Goal: Task Accomplishment & Management: Manage account settings

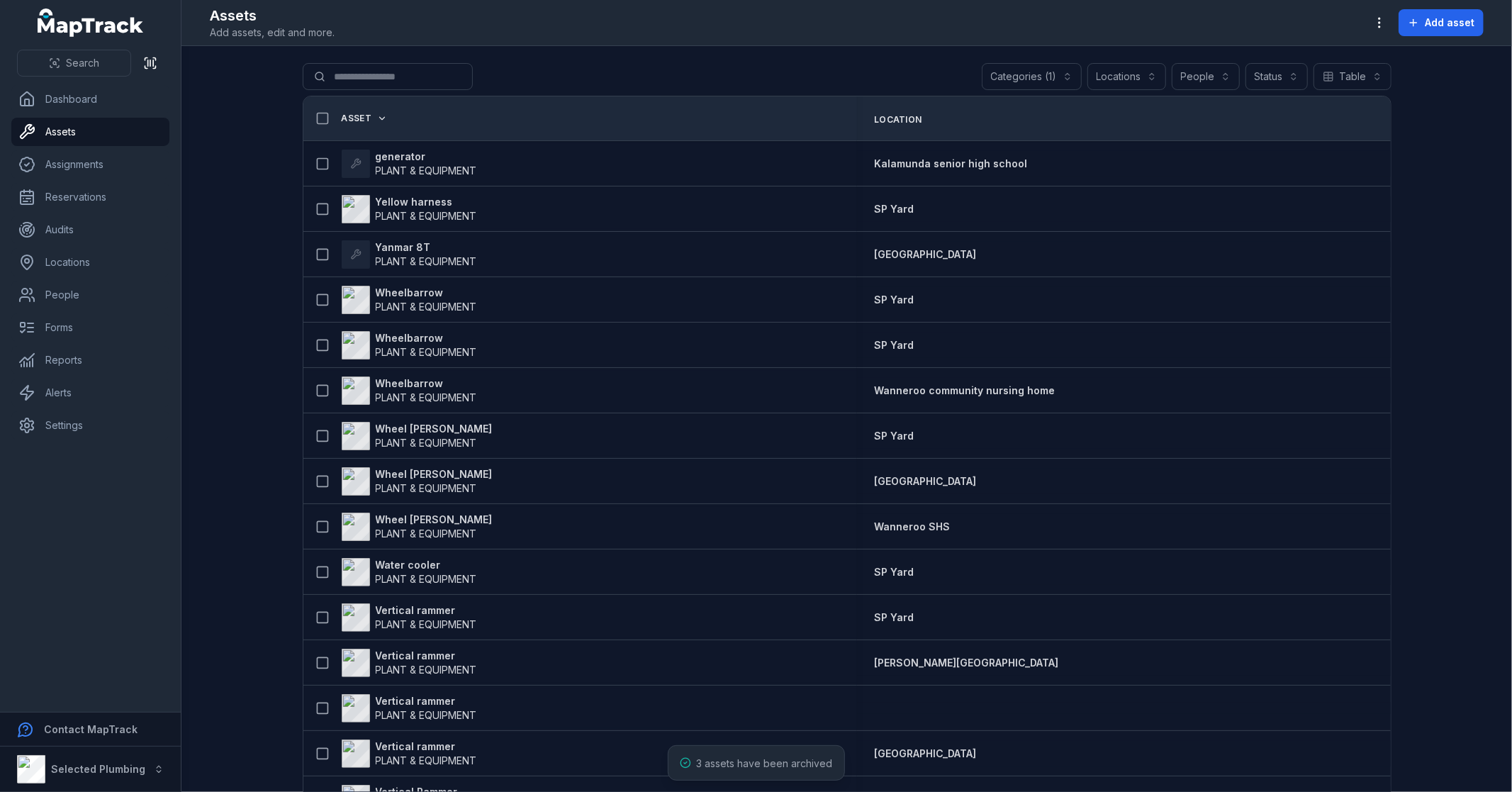
click at [224, 332] on main "**********" at bounding box center [846, 419] width 1330 height 746
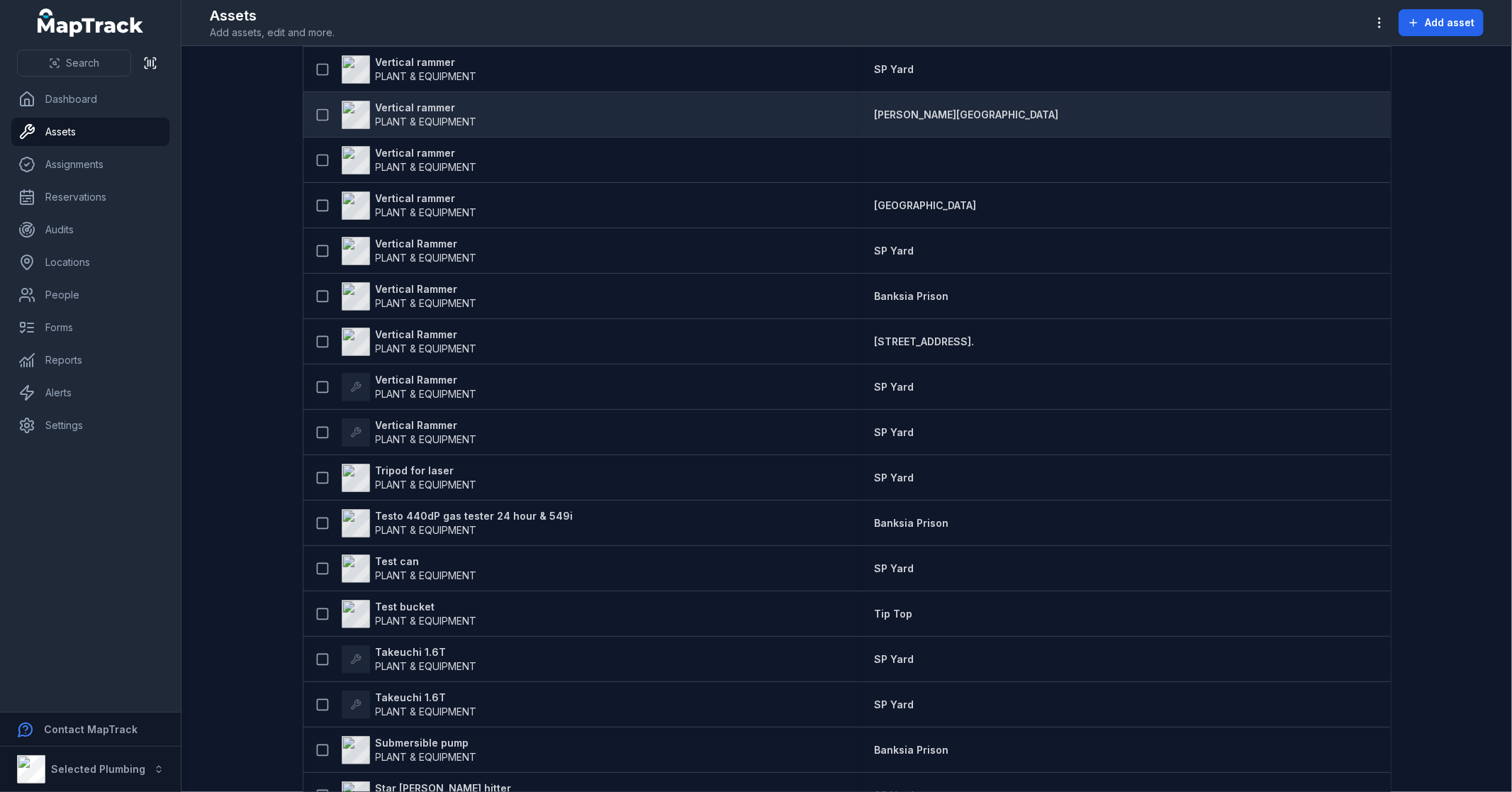
scroll to position [551, 0]
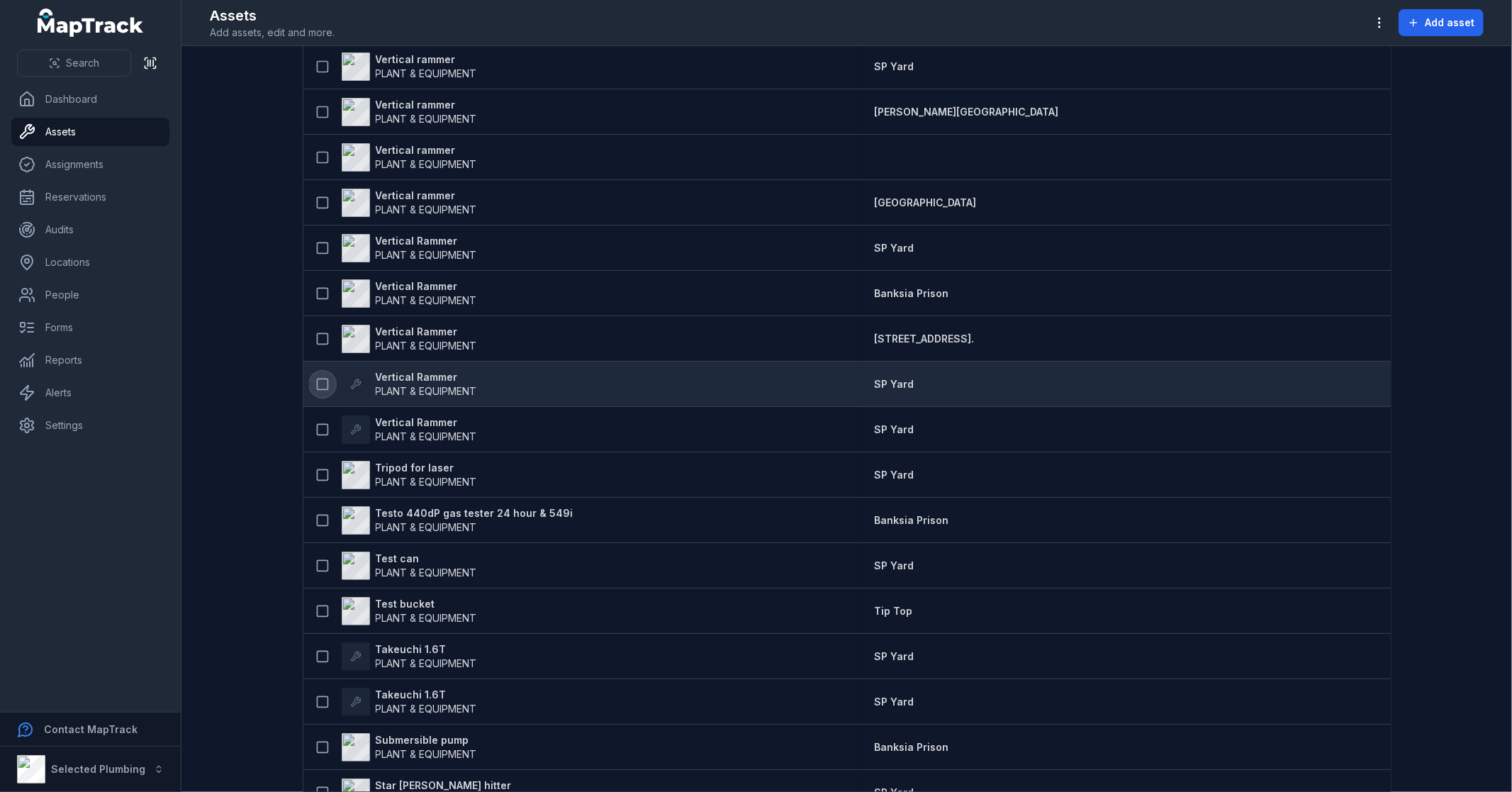
click at [318, 378] on rect at bounding box center [322, 384] width 11 height 11
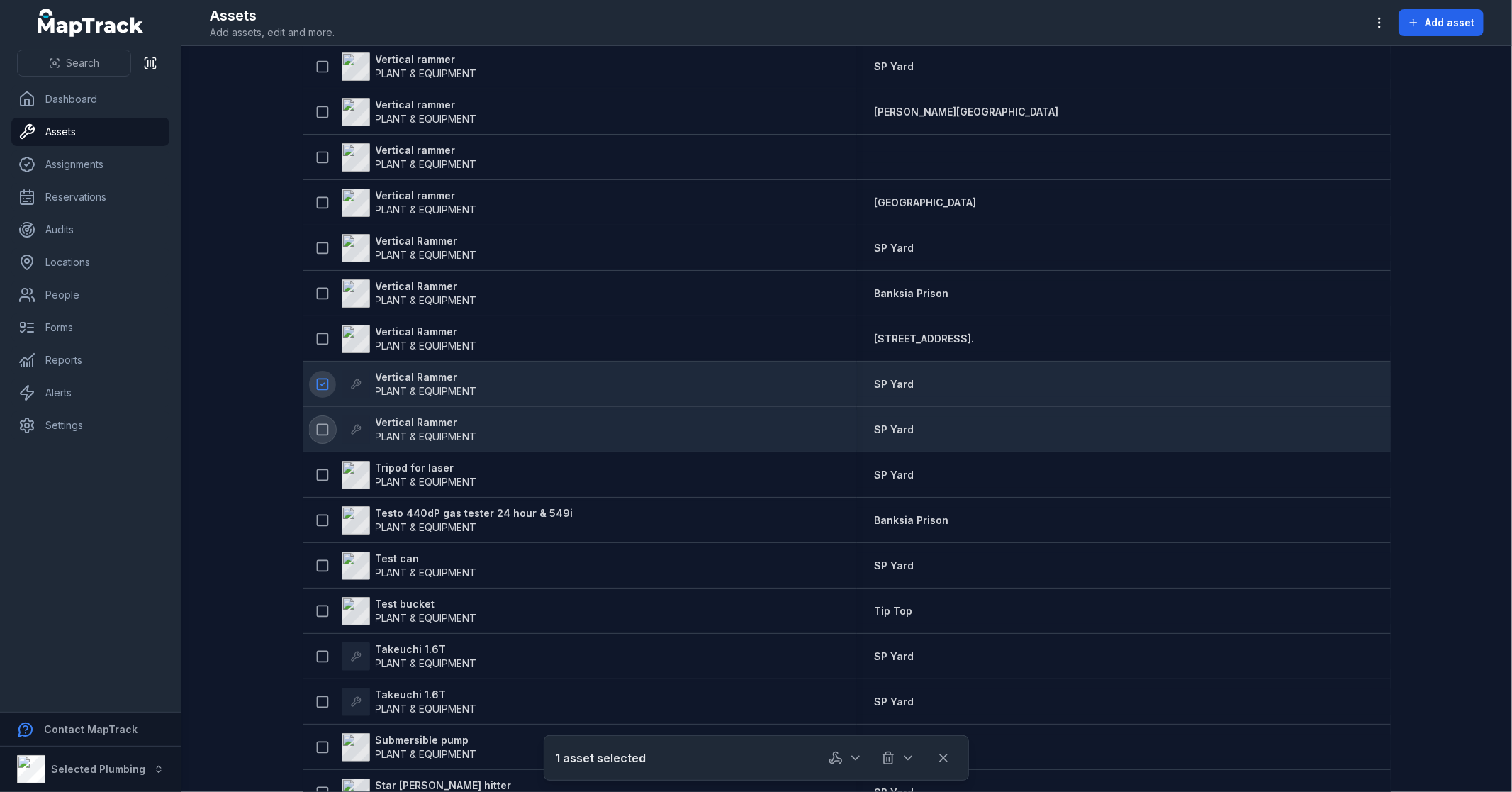
click at [317, 420] on button at bounding box center [322, 430] width 27 height 27
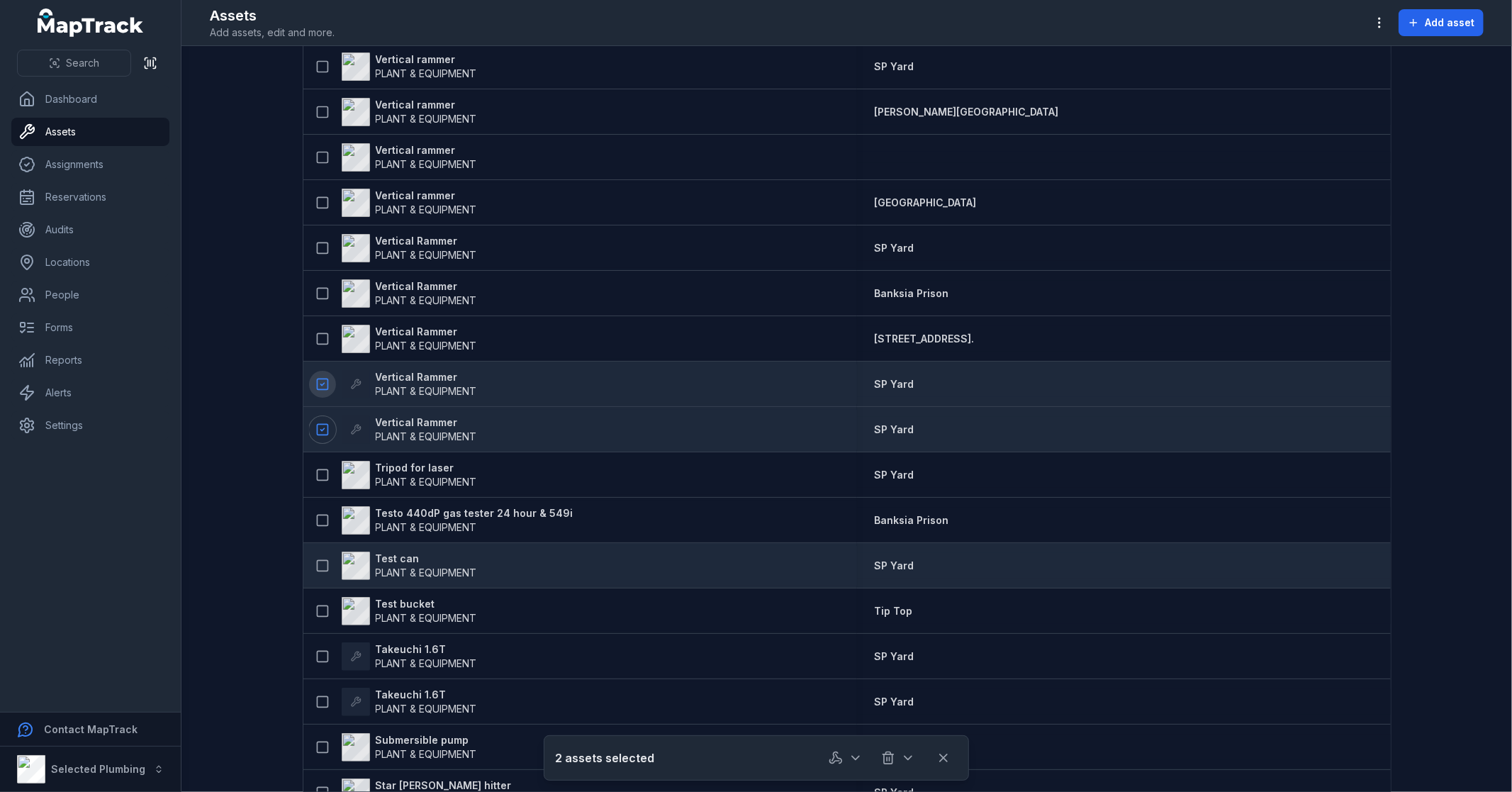
scroll to position [630, 0]
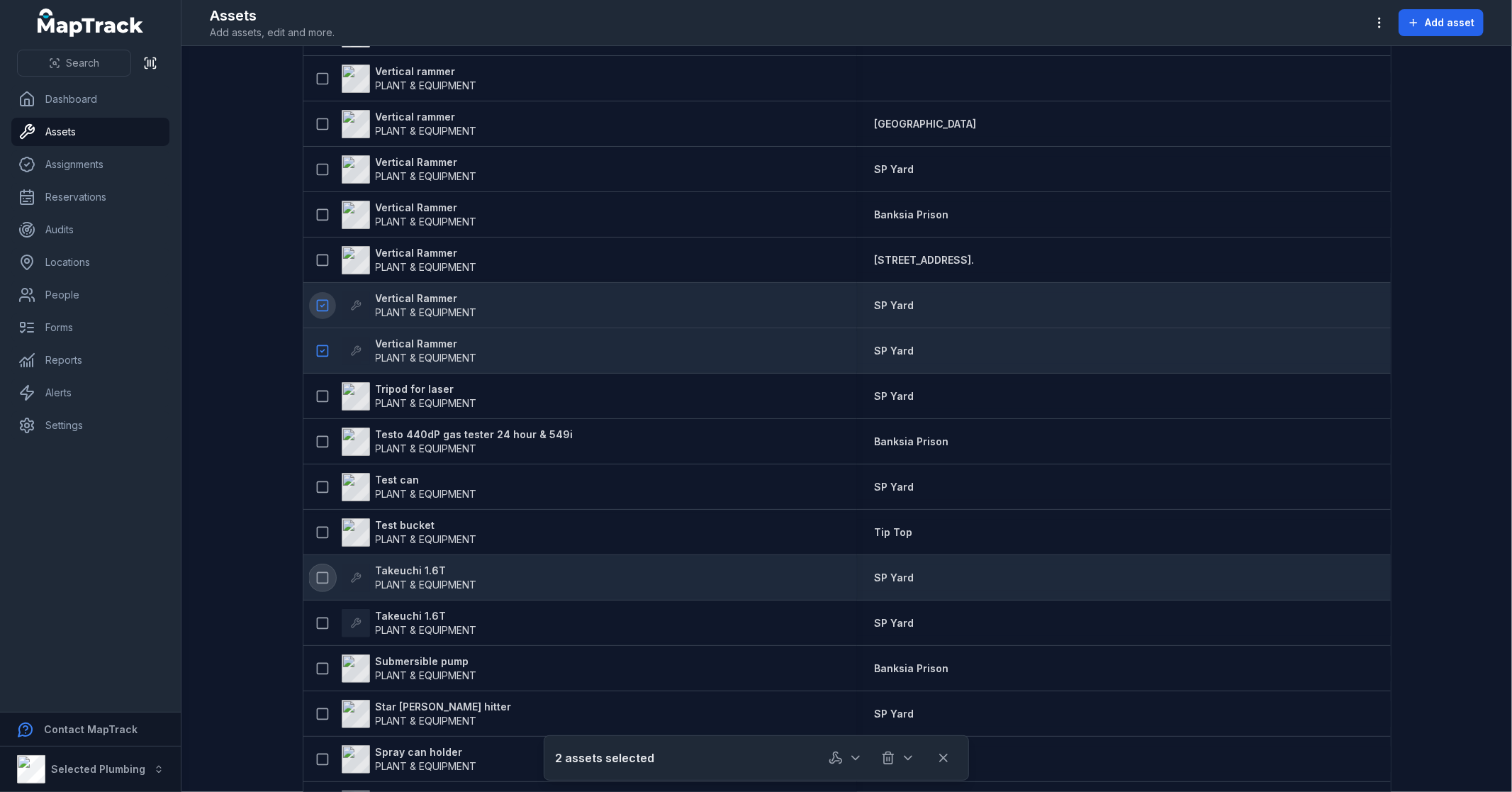
click at [321, 582] on icon at bounding box center [322, 577] width 14 height 14
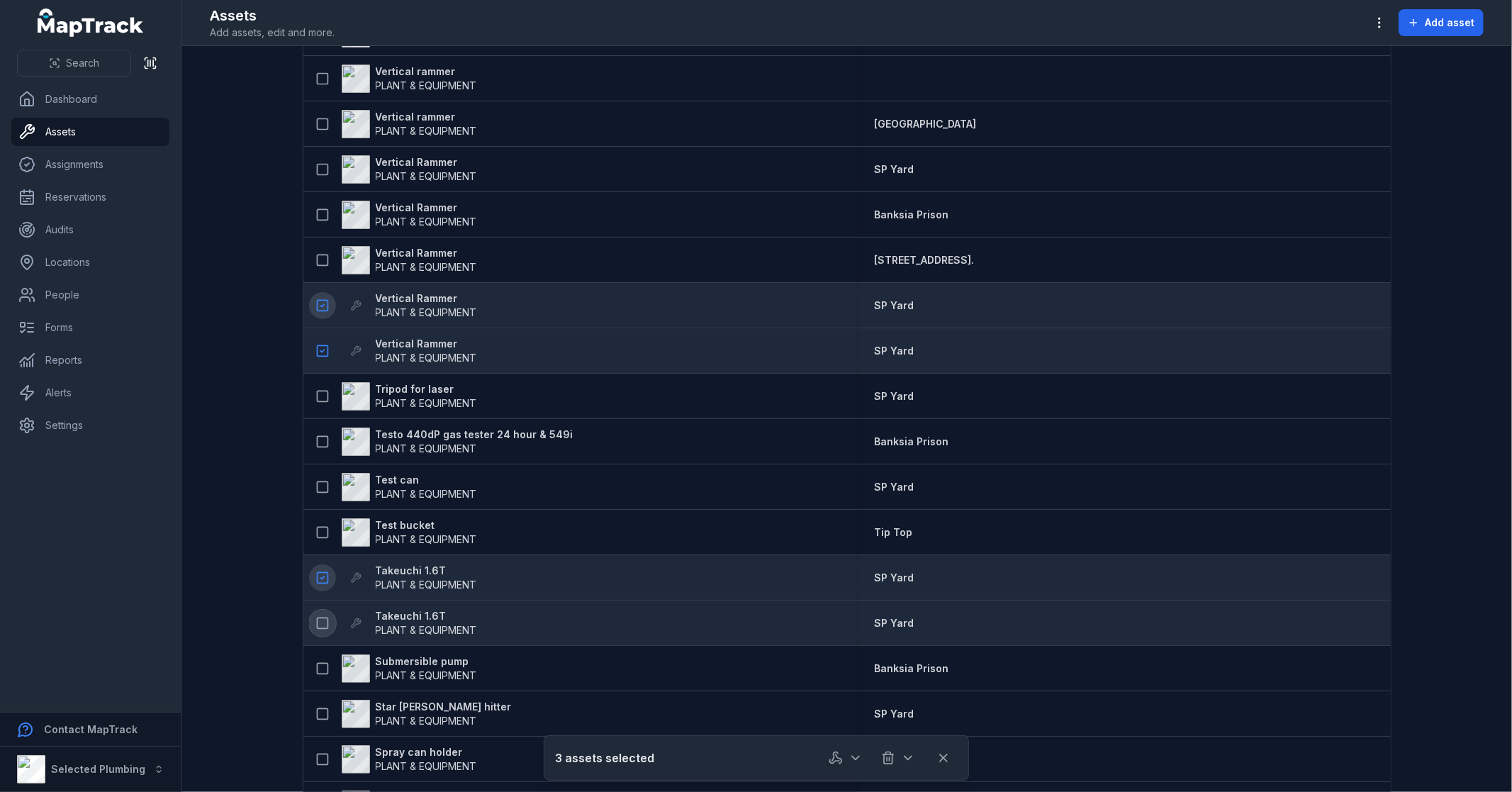
click at [321, 620] on icon at bounding box center [322, 622] width 14 height 14
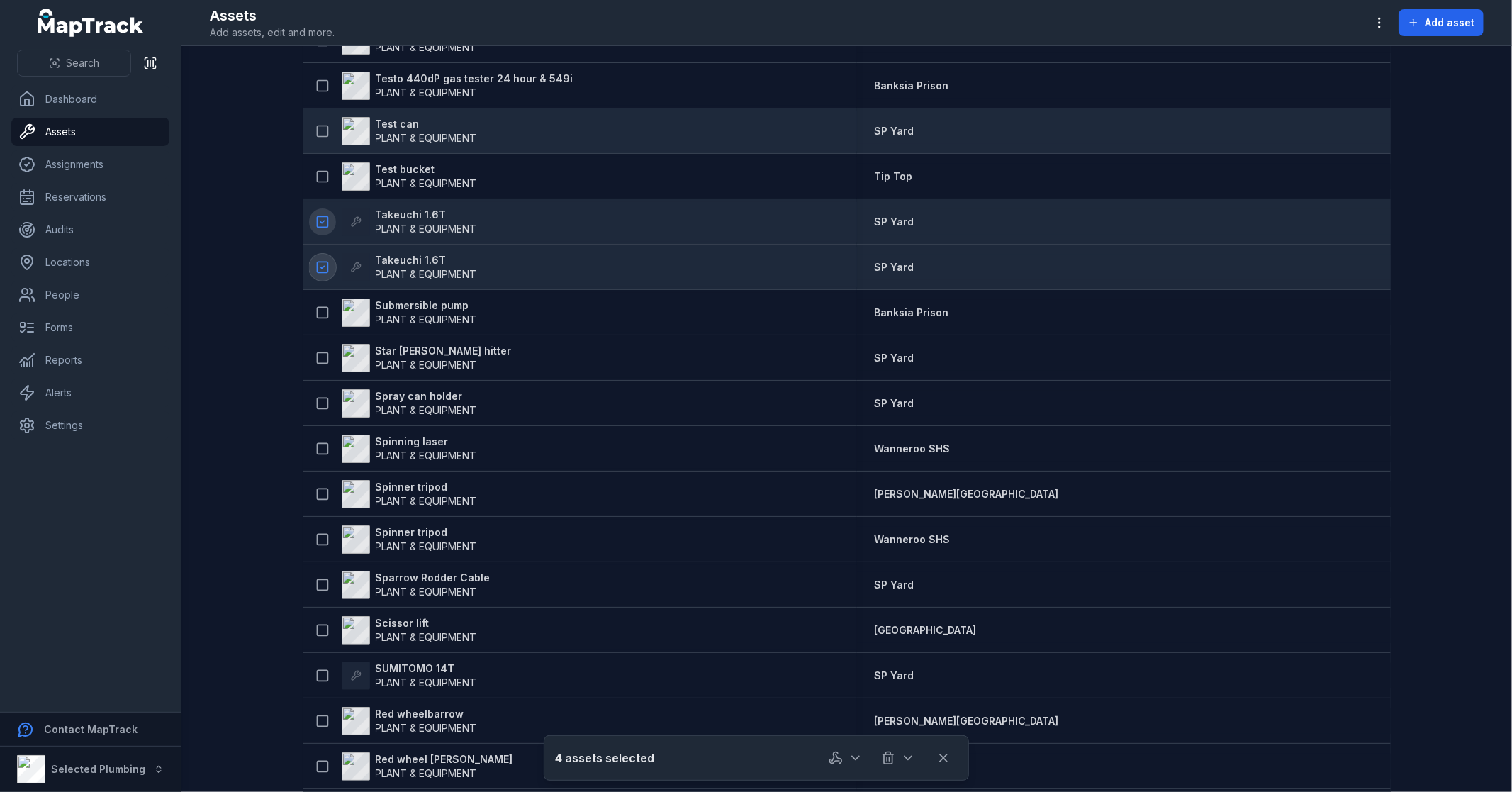
scroll to position [1024, 0]
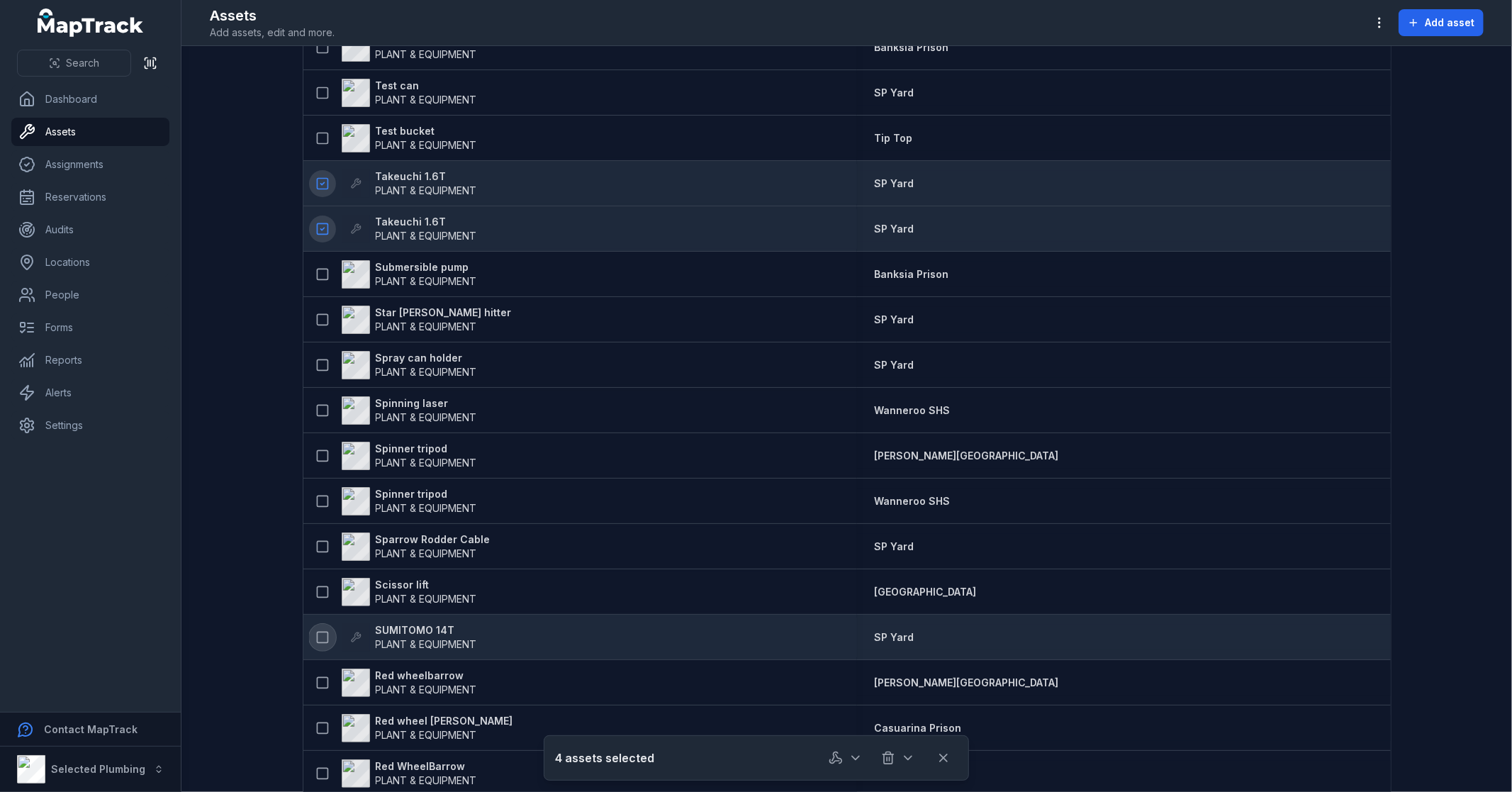
click at [316, 627] on button at bounding box center [322, 637] width 27 height 27
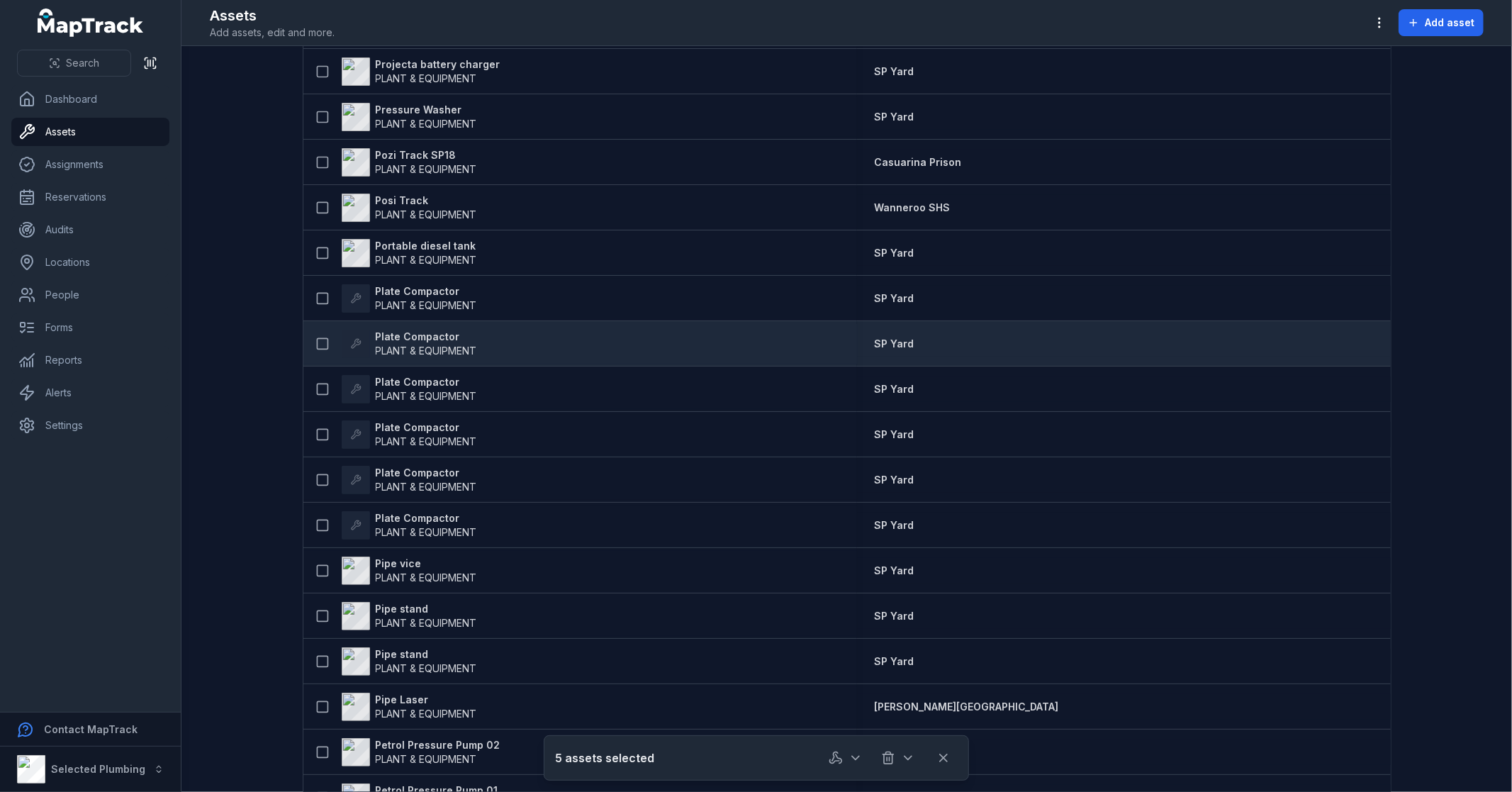
scroll to position [1890, 0]
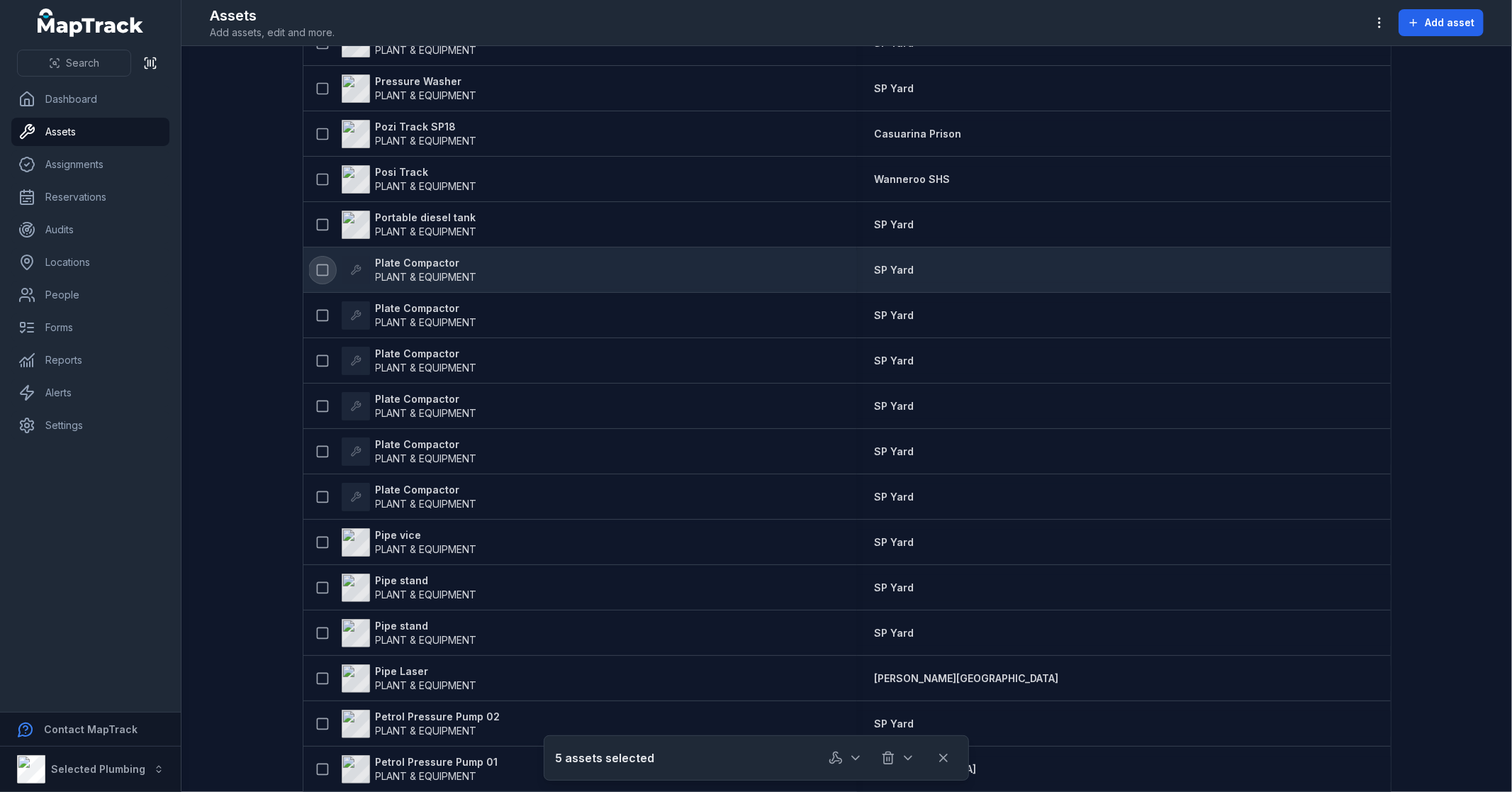
click at [316, 271] on icon at bounding box center [322, 270] width 14 height 14
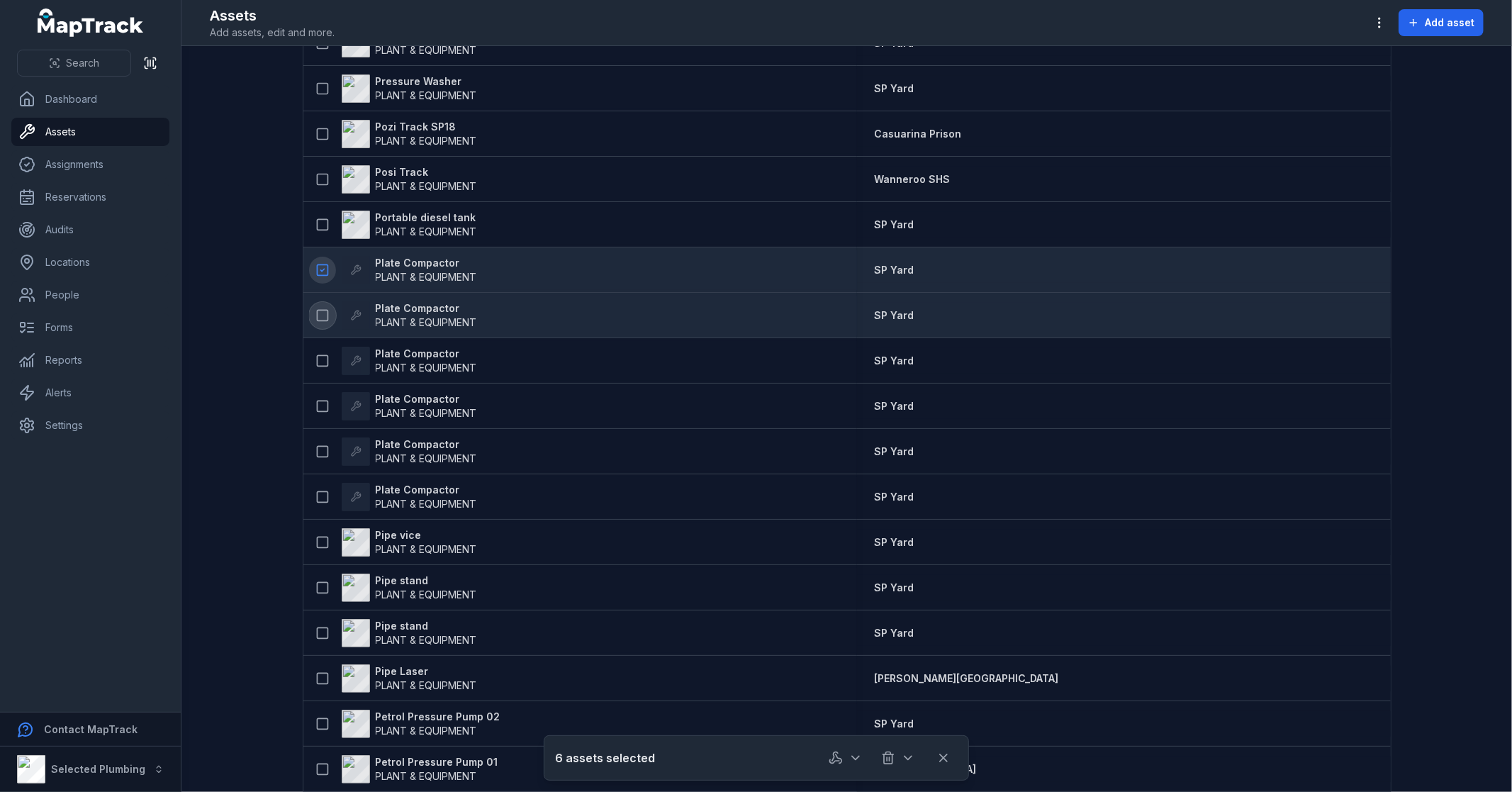
click at [317, 311] on icon at bounding box center [322, 315] width 14 height 14
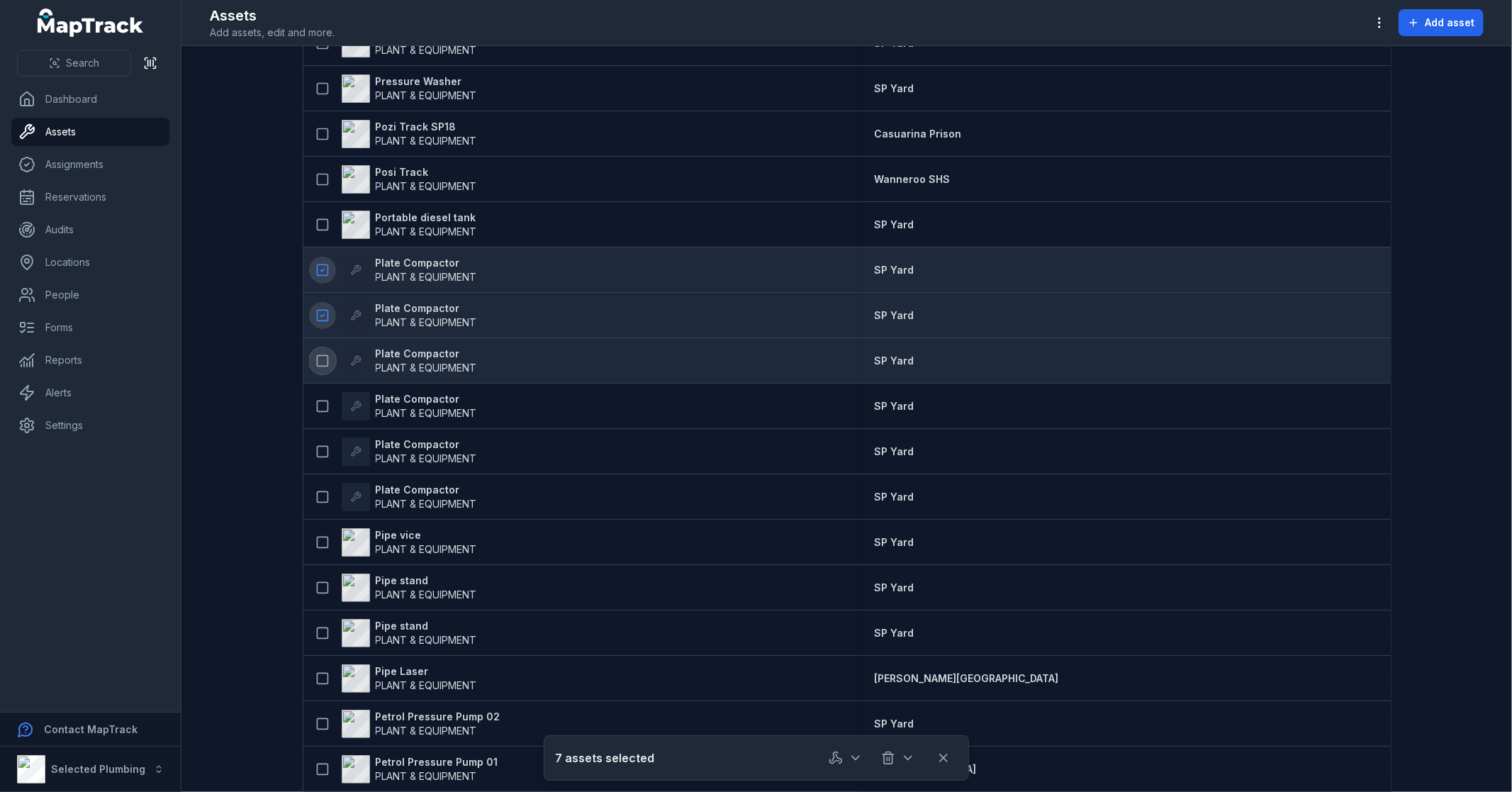
click at [318, 362] on icon at bounding box center [322, 360] width 14 height 14
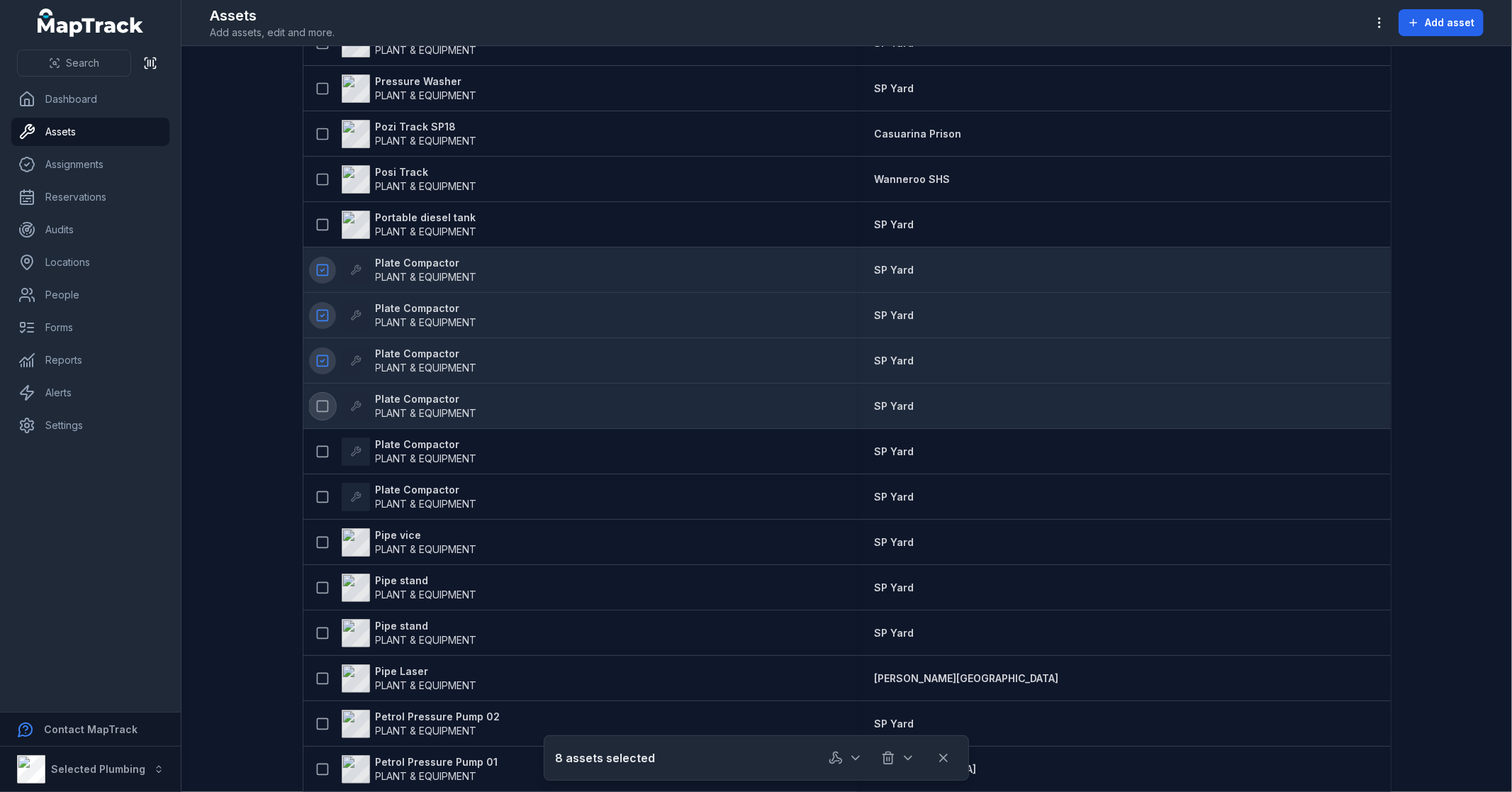
click at [316, 404] on icon at bounding box center [322, 405] width 14 height 14
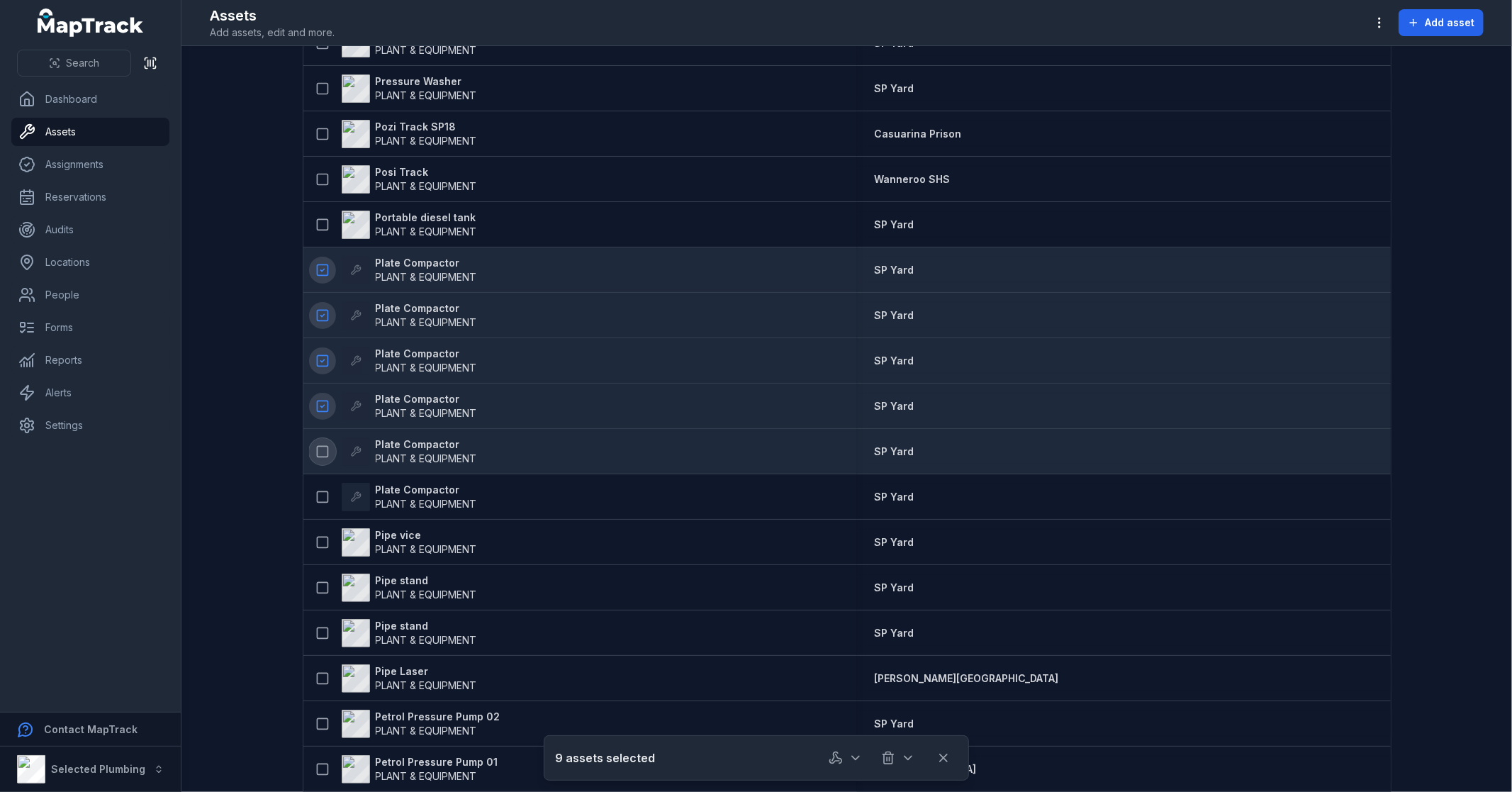
click at [316, 454] on icon at bounding box center [322, 451] width 14 height 14
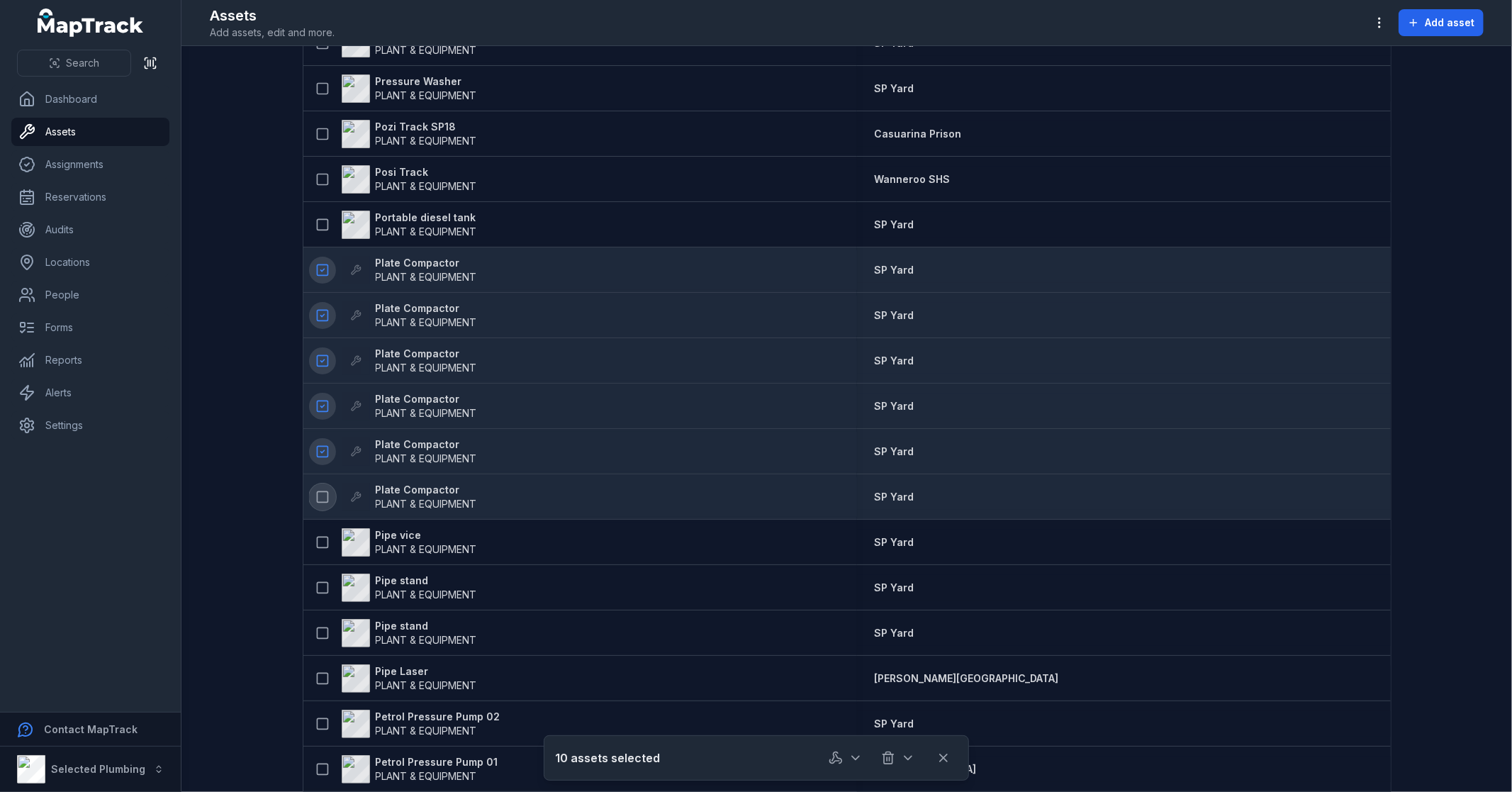
click at [321, 507] on button at bounding box center [322, 497] width 27 height 27
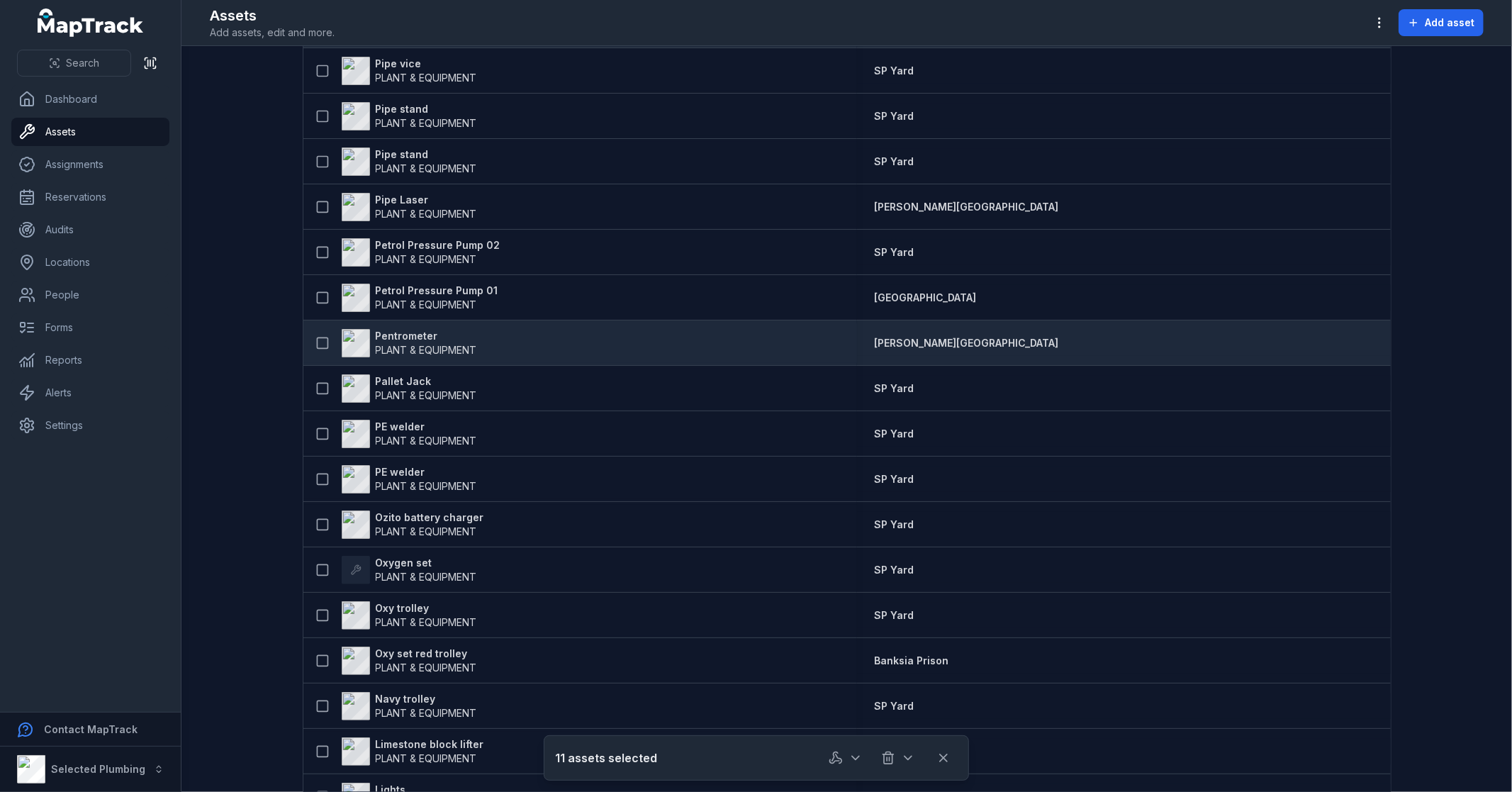
scroll to position [2363, 0]
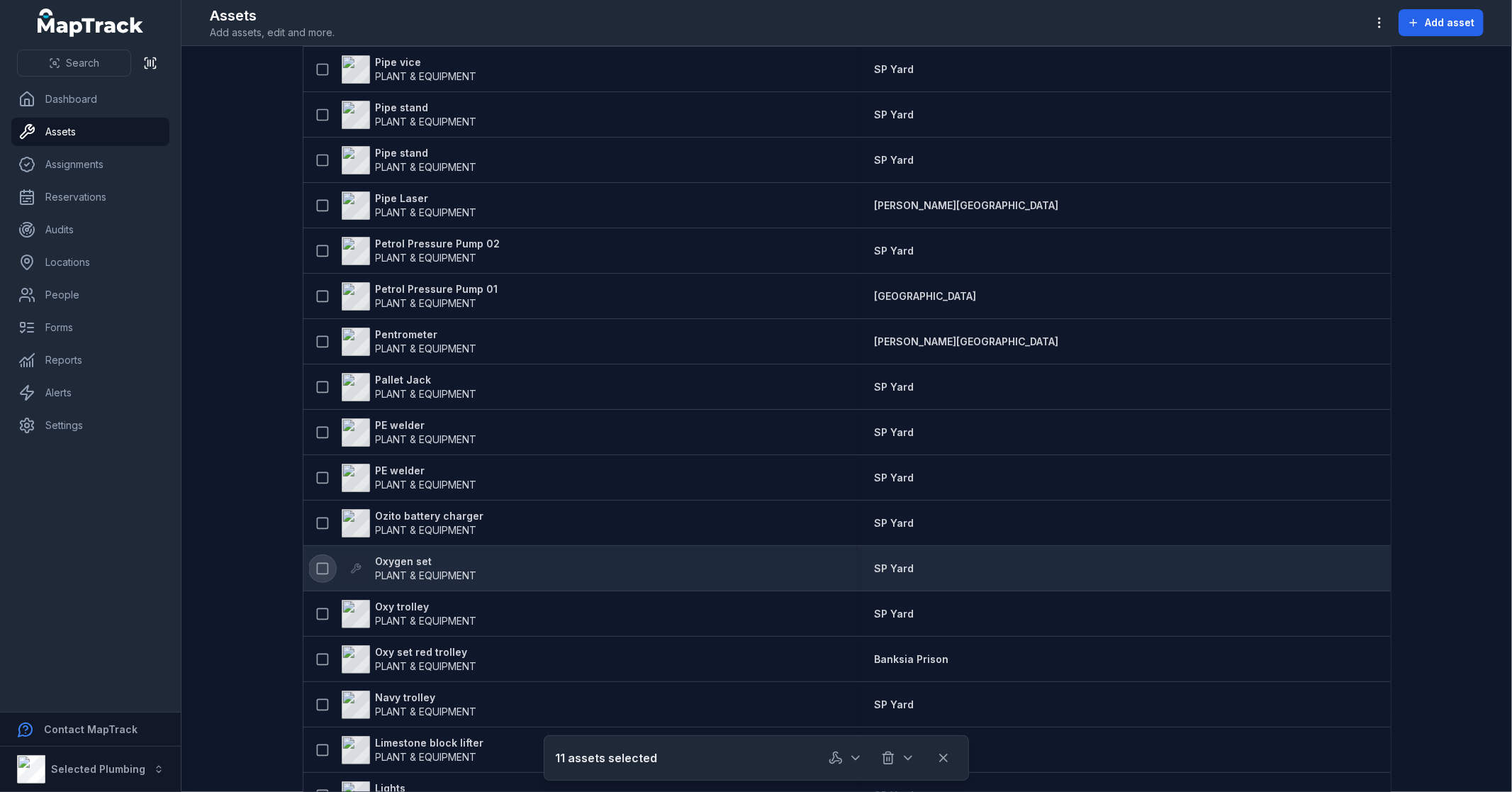
click at [323, 564] on button at bounding box center [322, 568] width 27 height 27
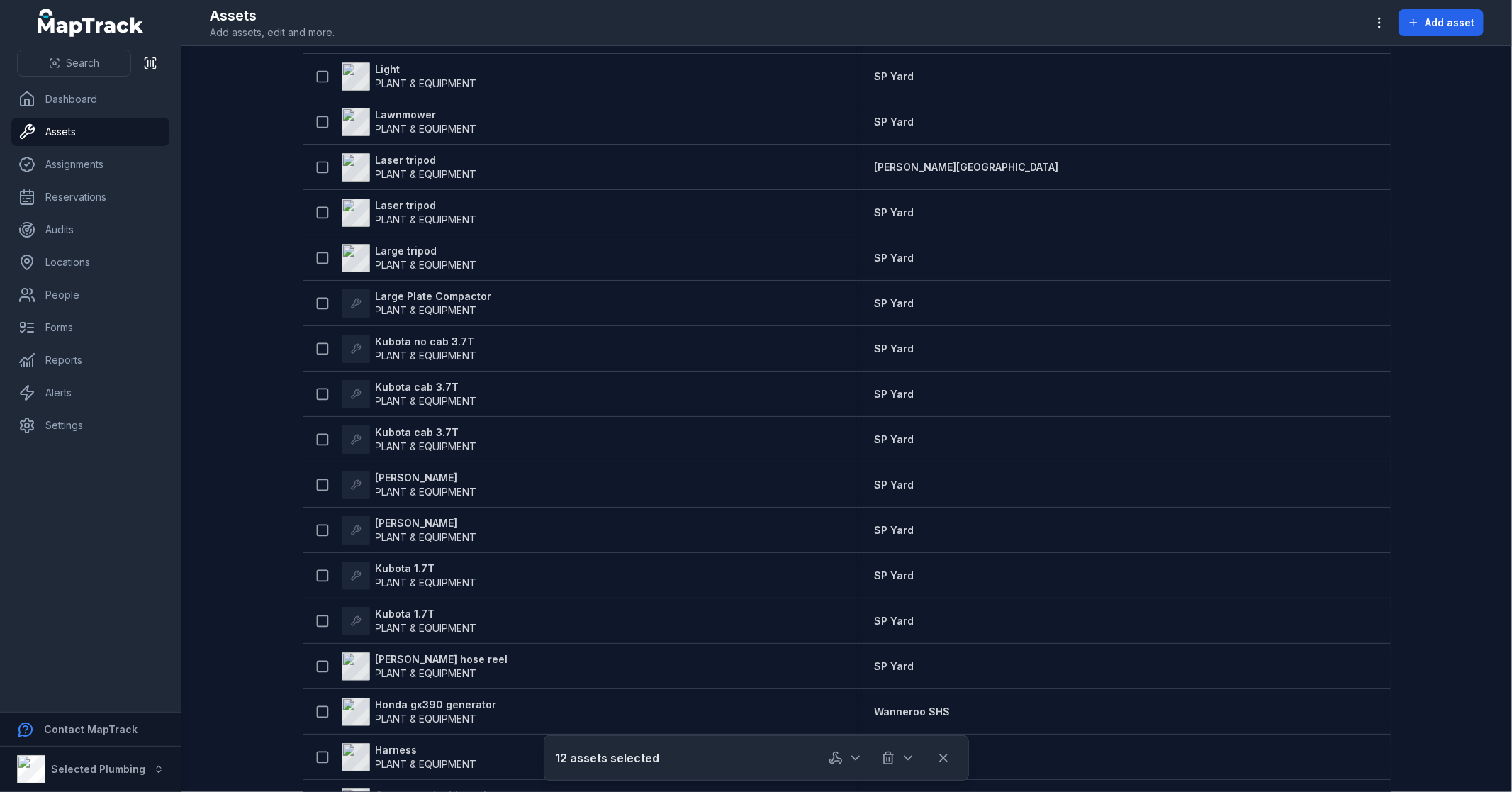
scroll to position [3308, 0]
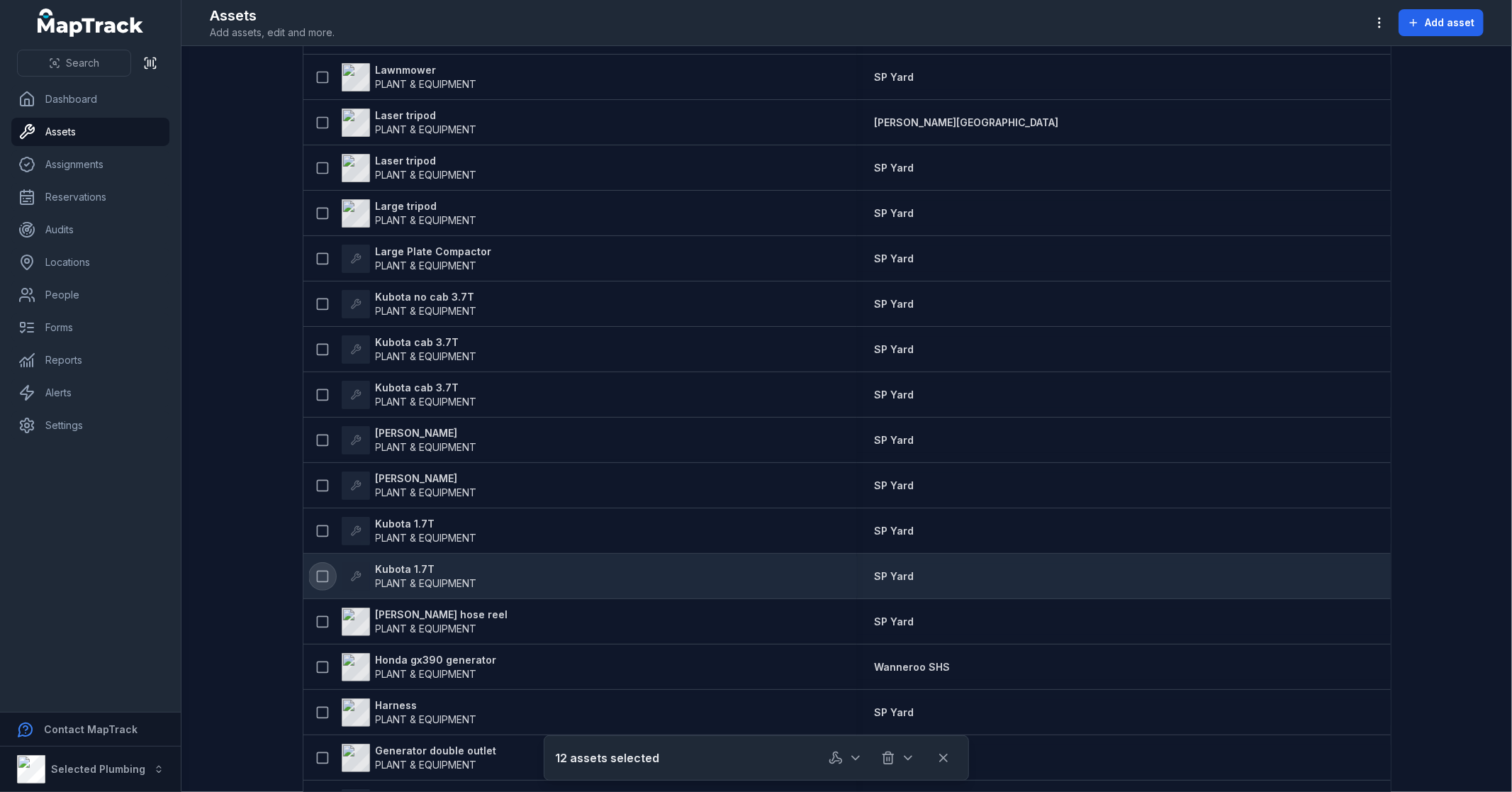
click at [323, 572] on button at bounding box center [322, 576] width 27 height 27
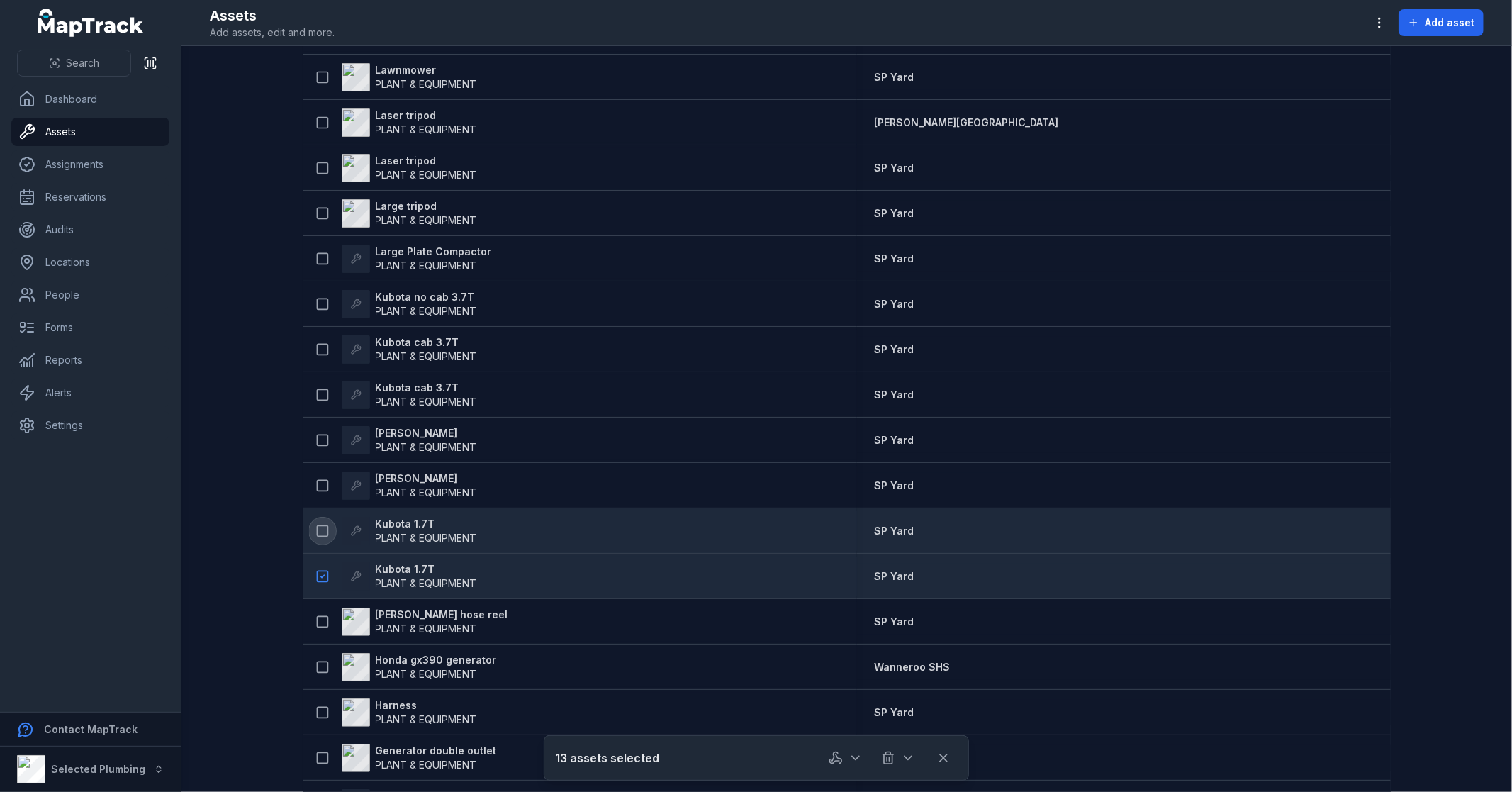
click at [316, 533] on icon at bounding box center [322, 530] width 14 height 14
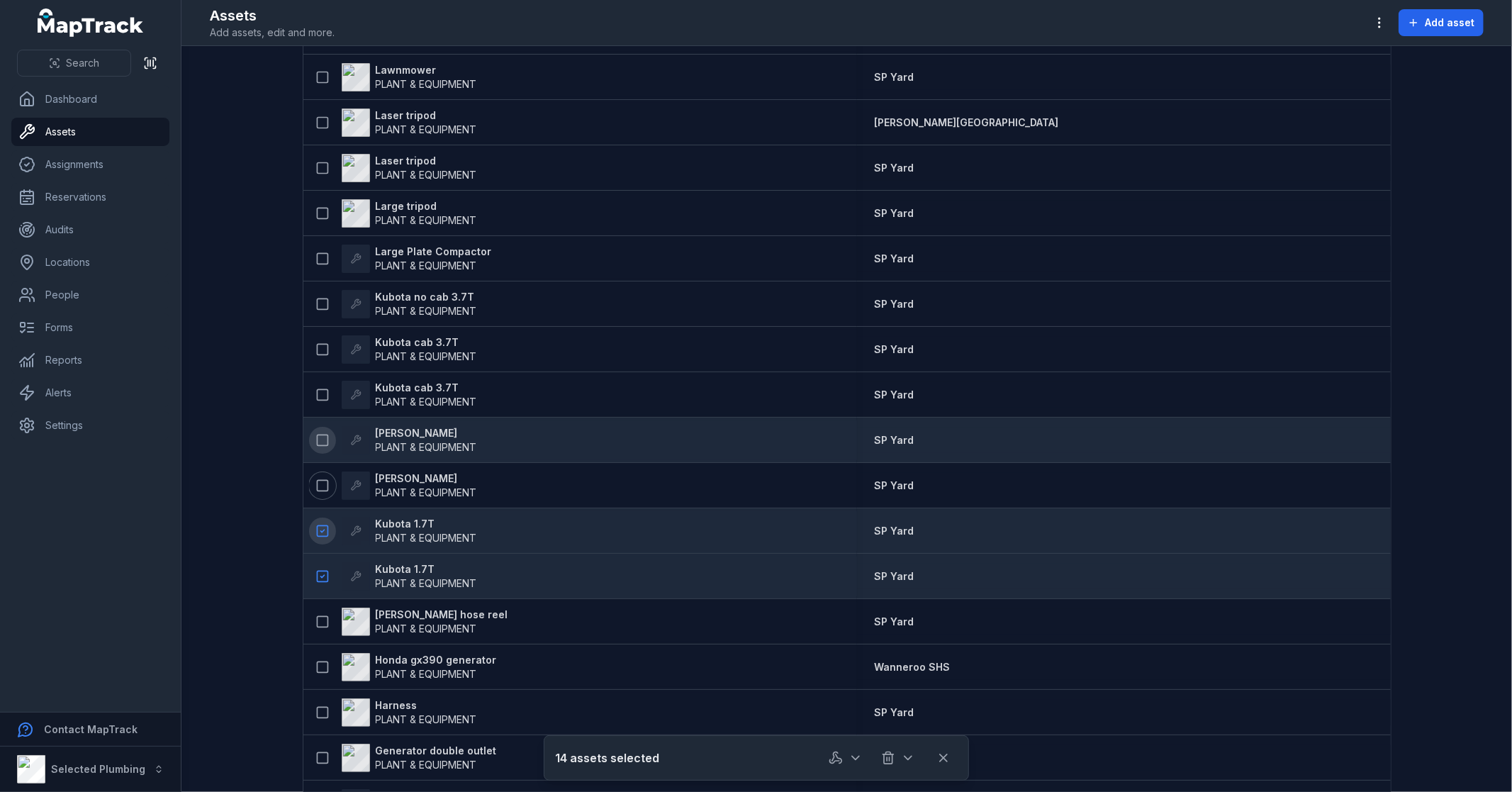
drag, startPoint x: 317, startPoint y: 485, endPoint x: 322, endPoint y: 438, distance: 47.3
click at [316, 485] on icon at bounding box center [322, 485] width 14 height 14
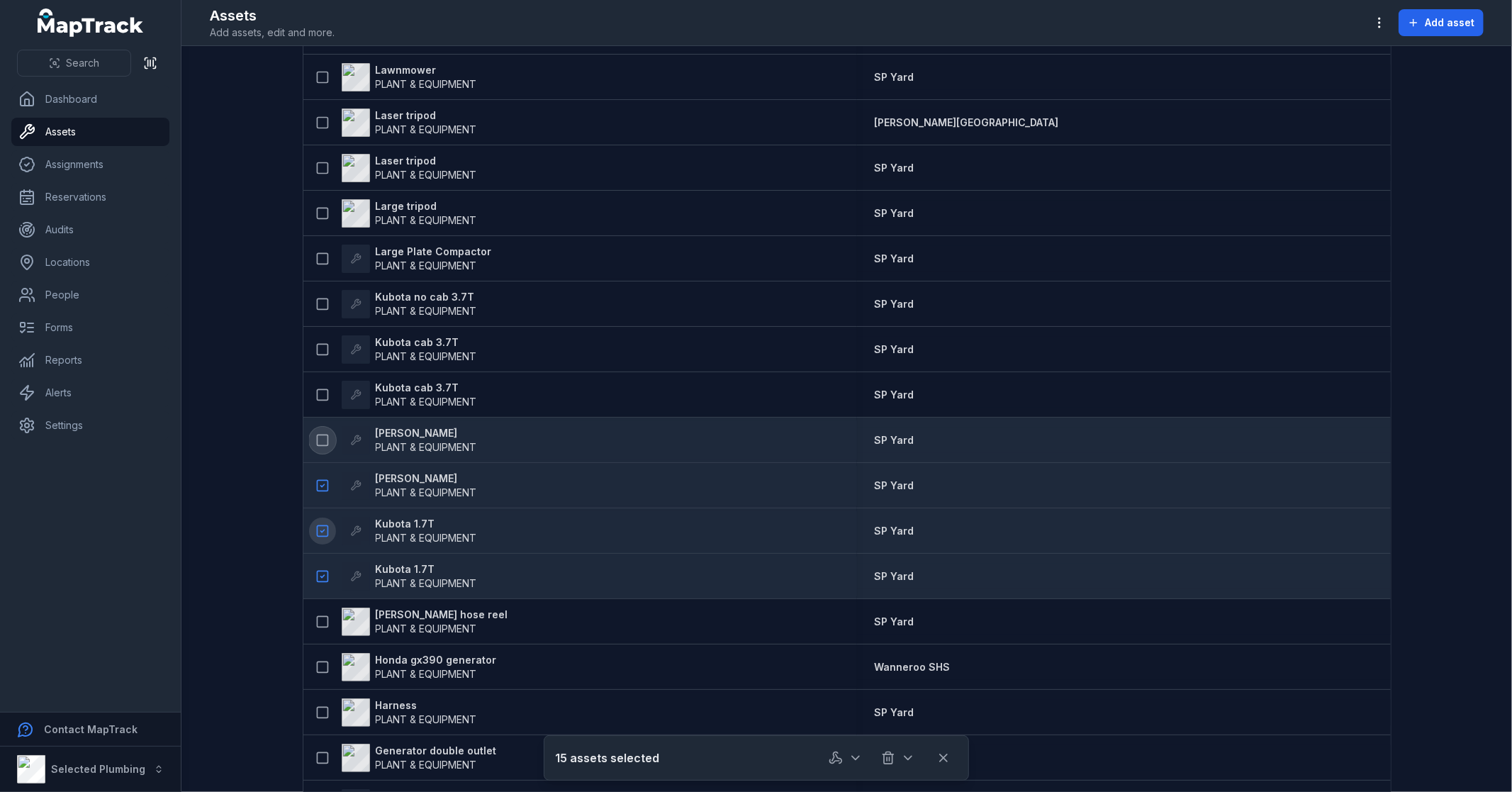
click at [316, 433] on icon at bounding box center [322, 440] width 14 height 14
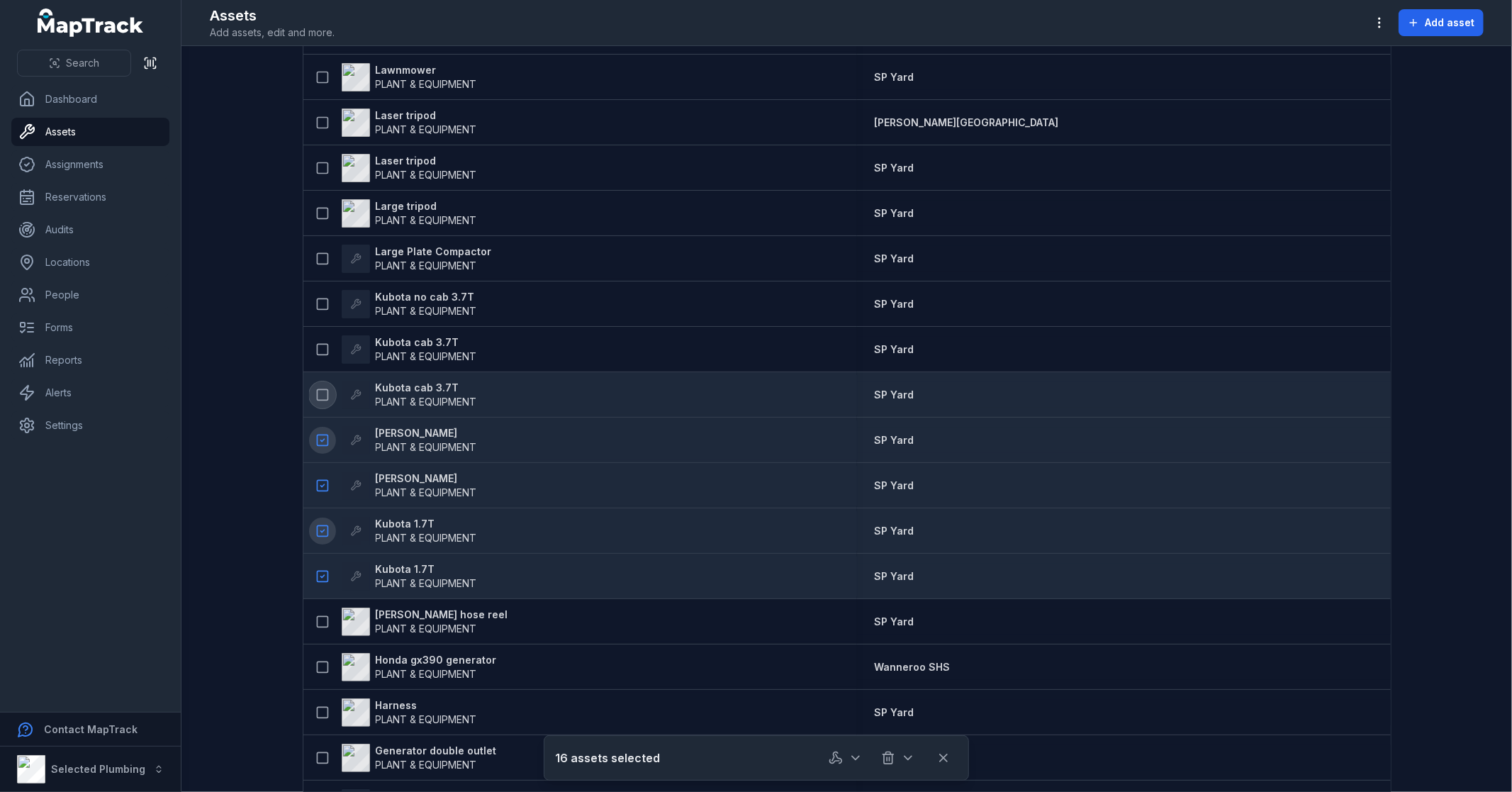
click at [316, 388] on icon at bounding box center [322, 395] width 14 height 14
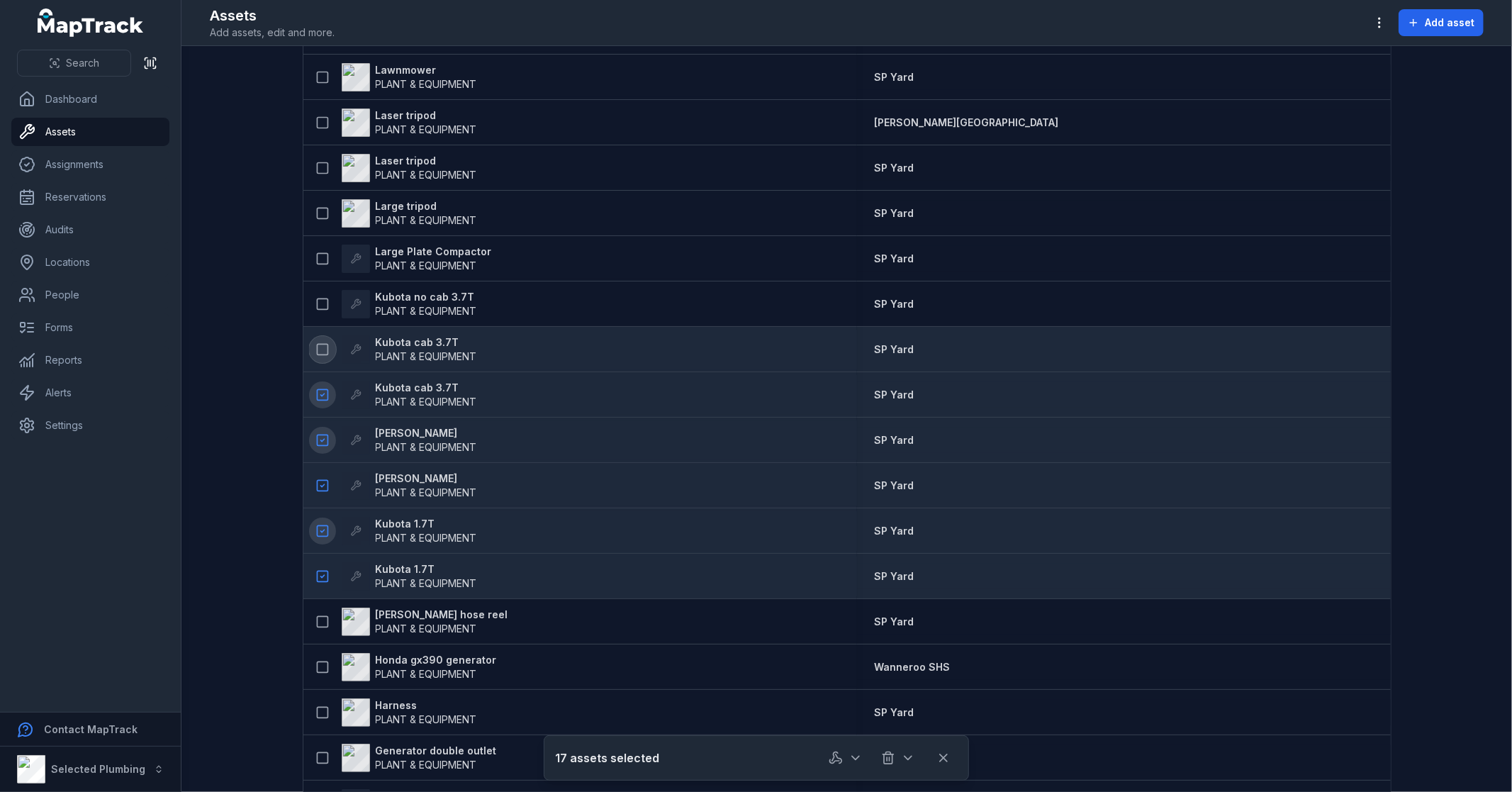
click at [317, 356] on button at bounding box center [322, 349] width 27 height 27
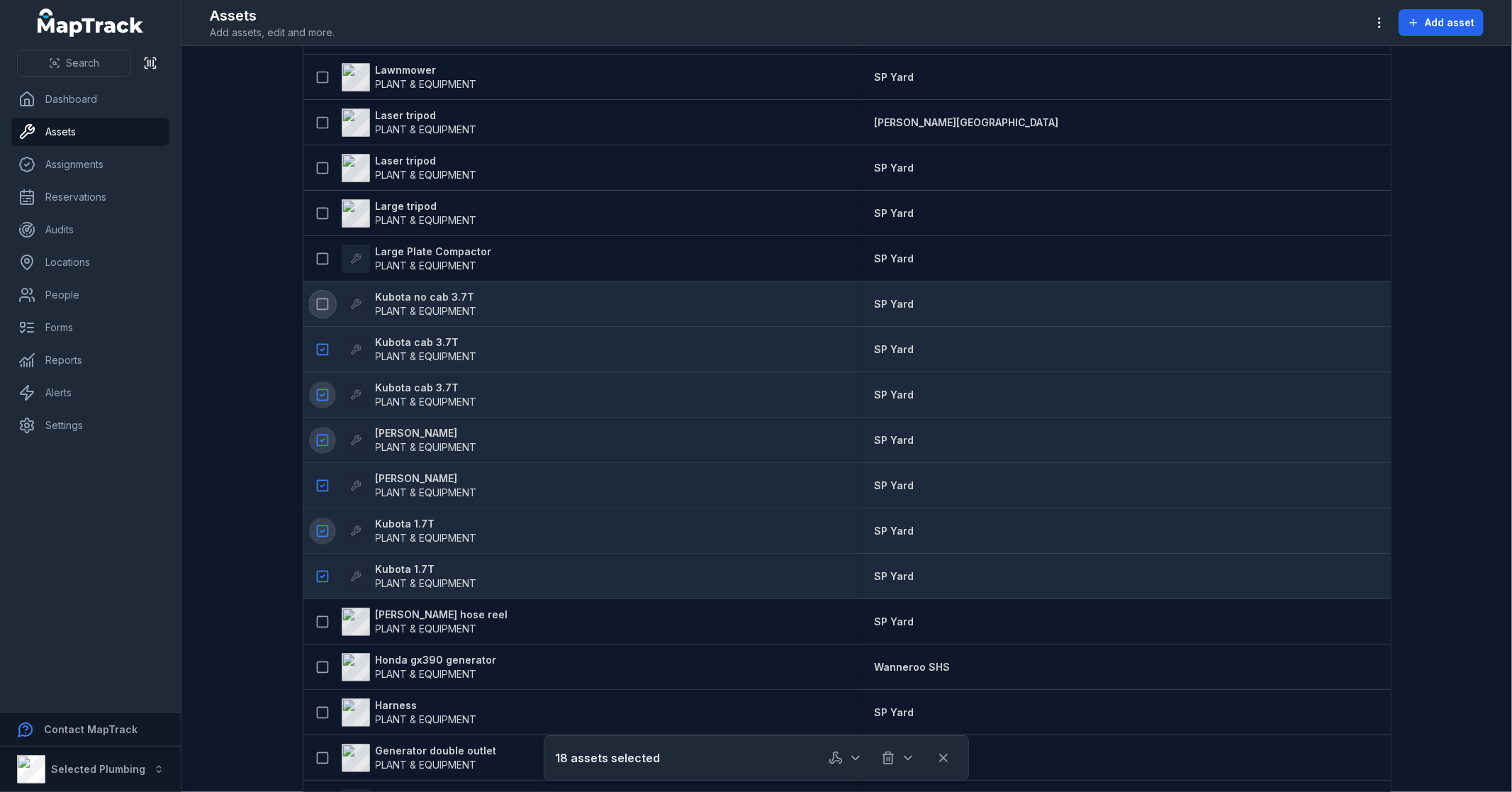
click at [321, 301] on rect at bounding box center [322, 303] width 11 height 11
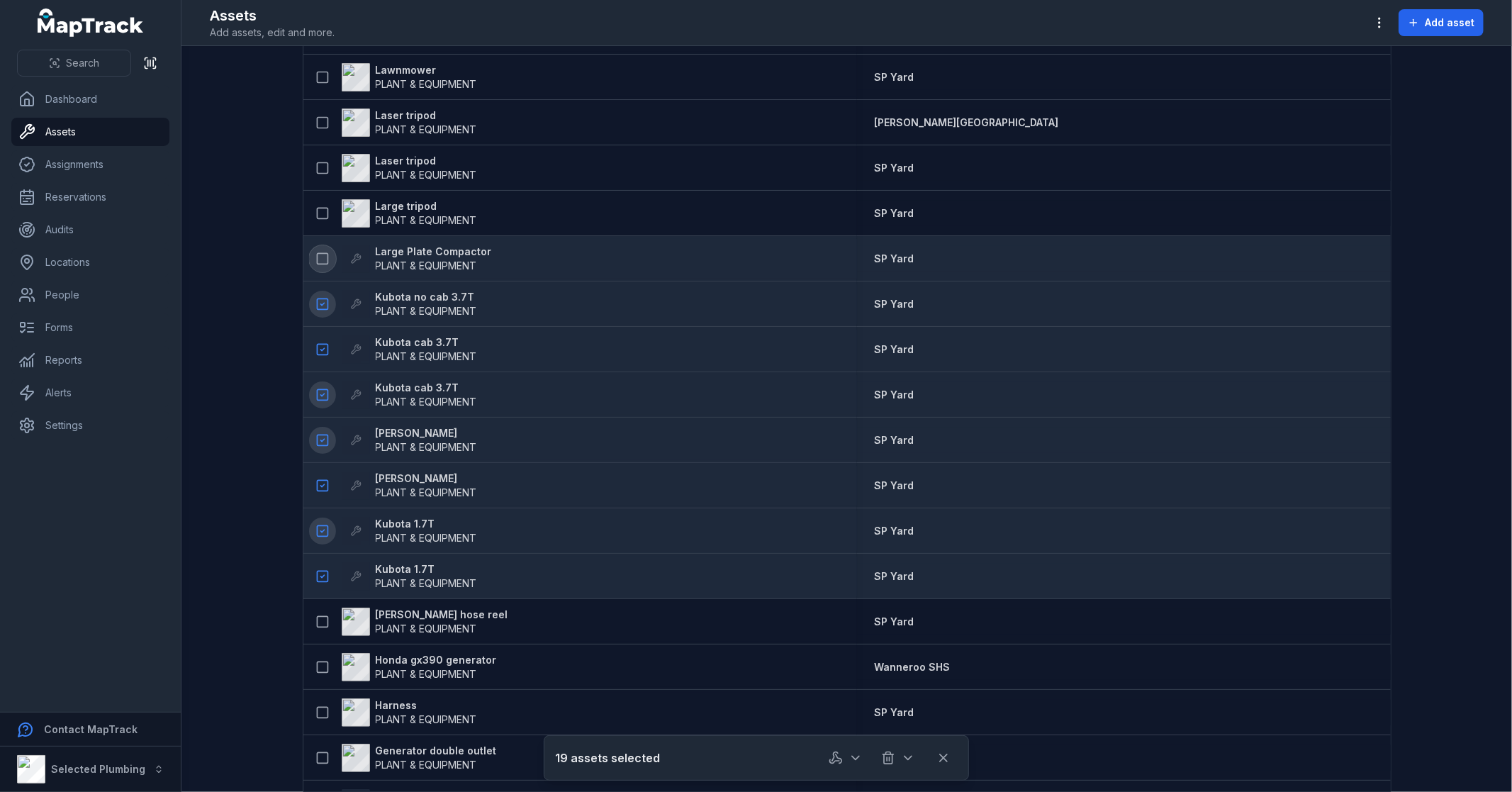
click at [316, 251] on icon at bounding box center [322, 258] width 14 height 14
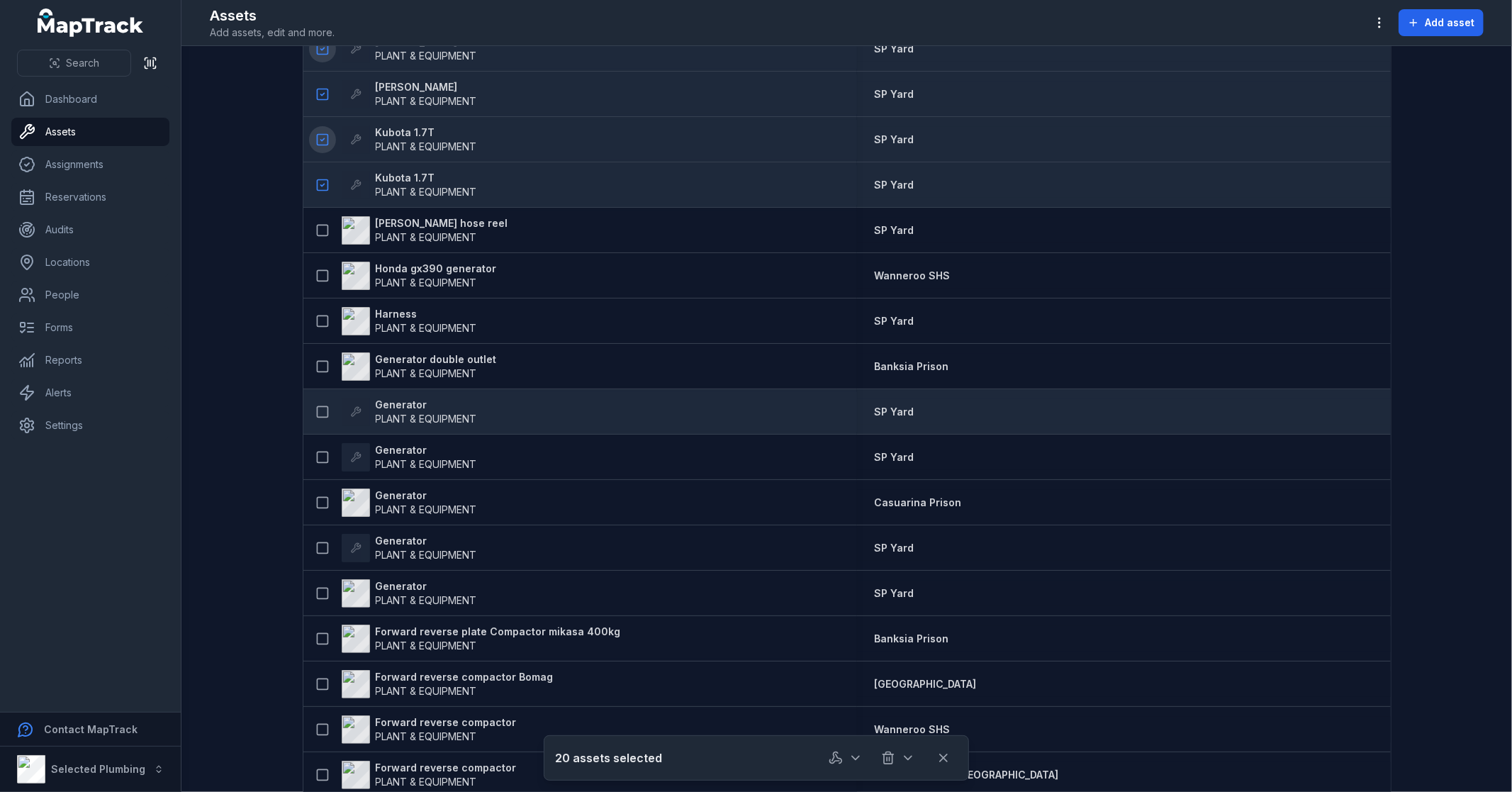
scroll to position [3702, 0]
click at [316, 405] on icon at bounding box center [322, 408] width 14 height 14
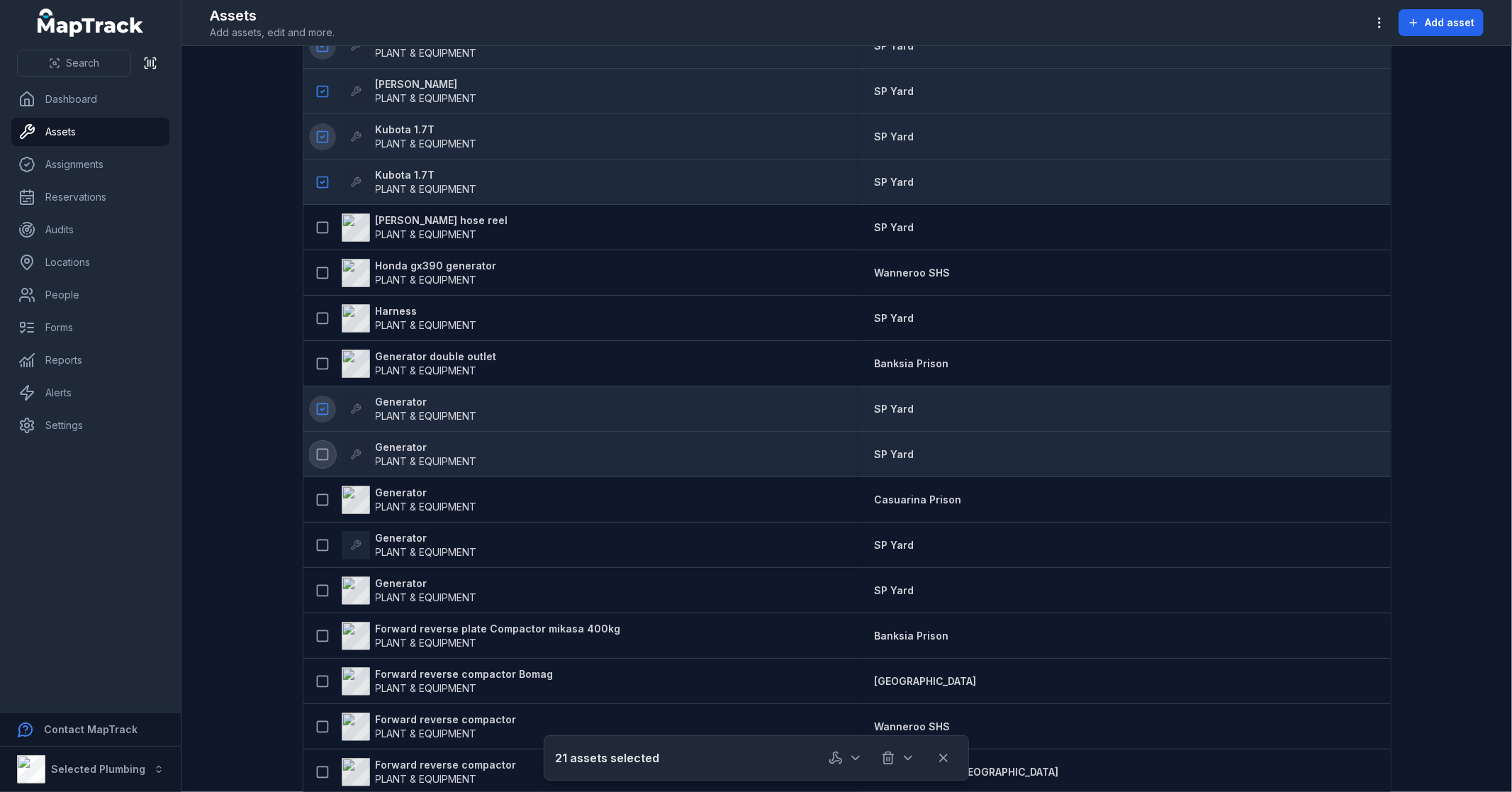
click at [316, 449] on icon at bounding box center [322, 454] width 14 height 14
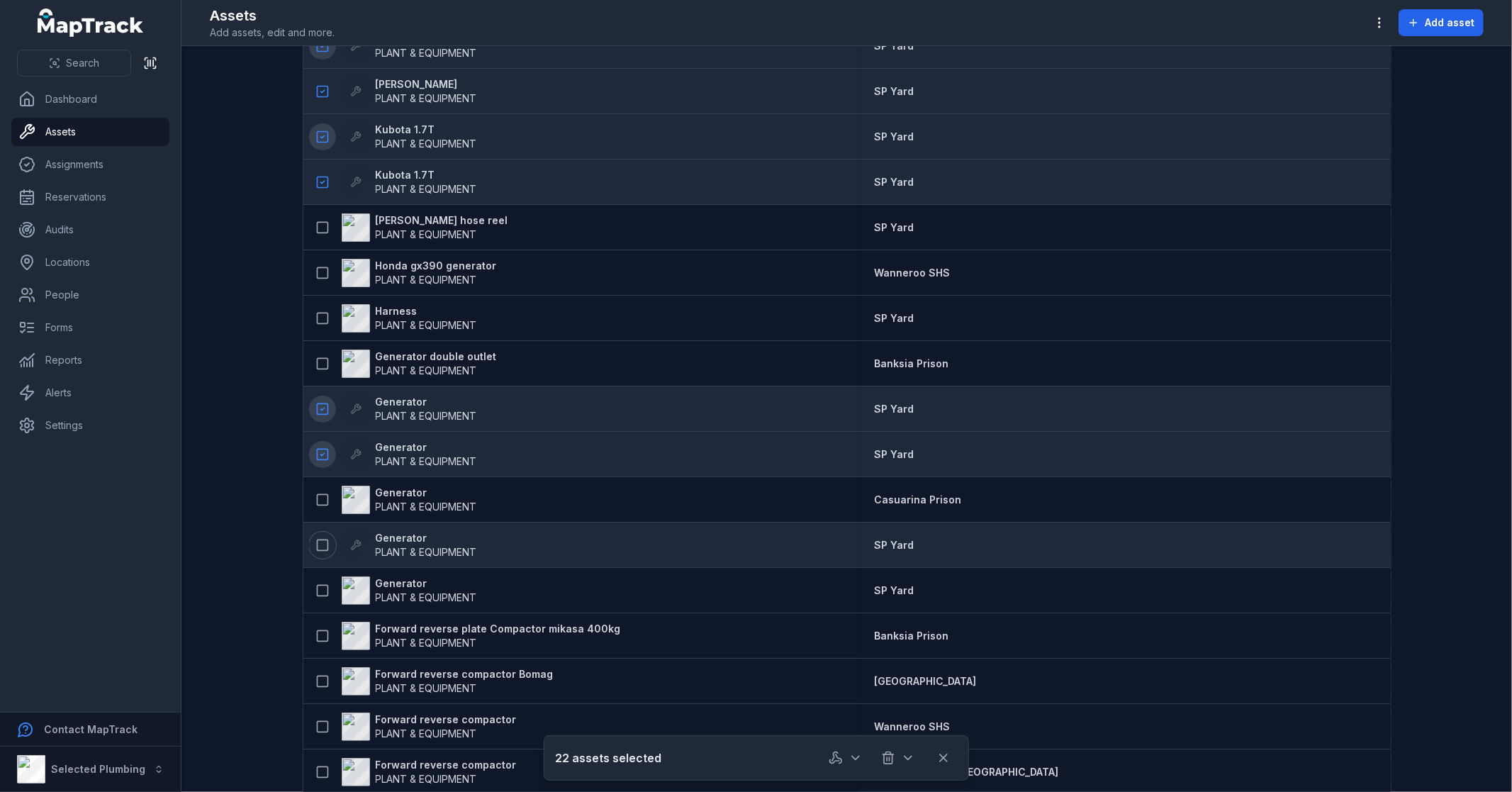
drag, startPoint x: 313, startPoint y: 544, endPoint x: 367, endPoint y: 526, distance: 56.9
click at [316, 546] on icon at bounding box center [322, 544] width 14 height 14
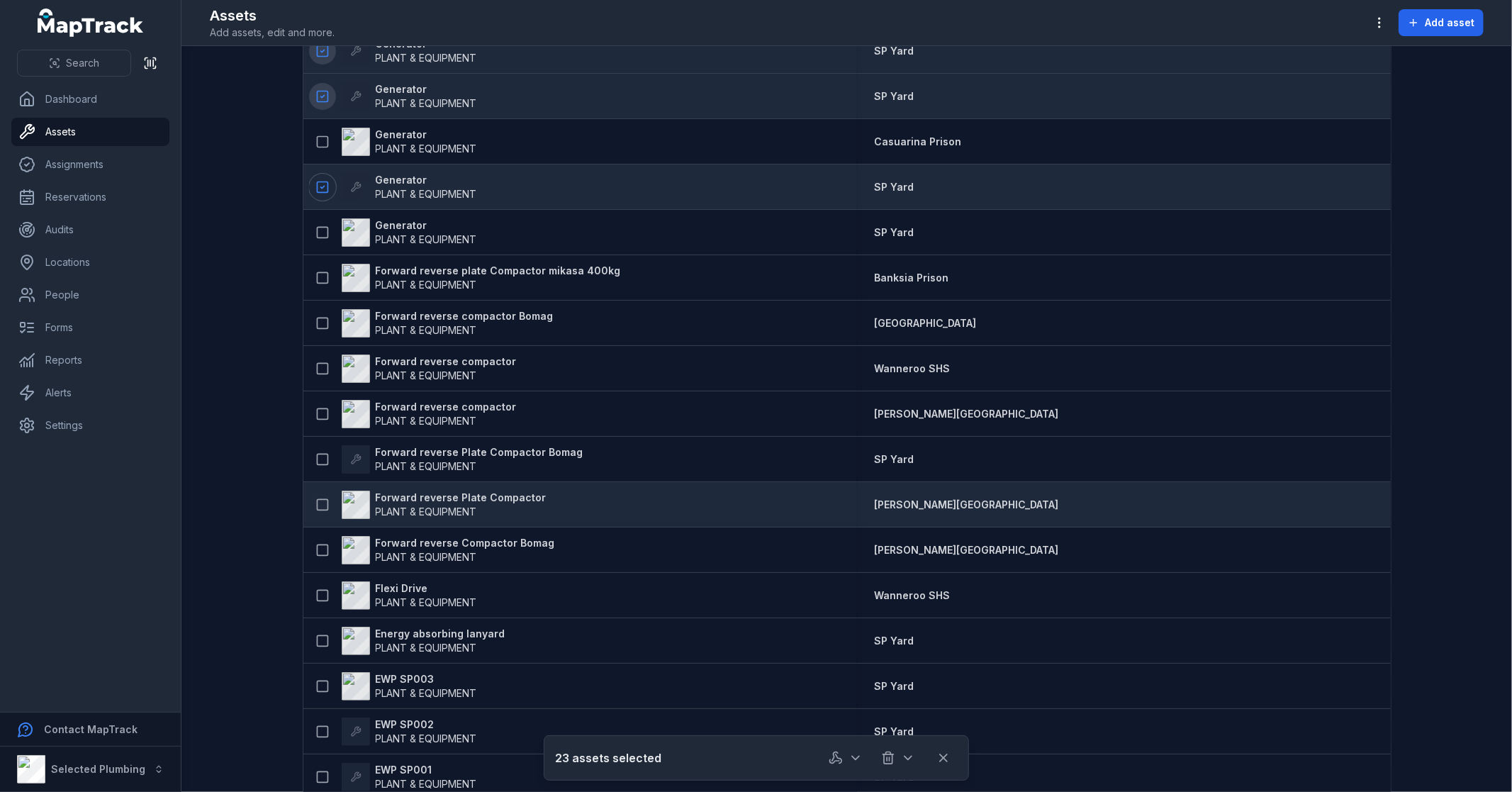
scroll to position [4095, 0]
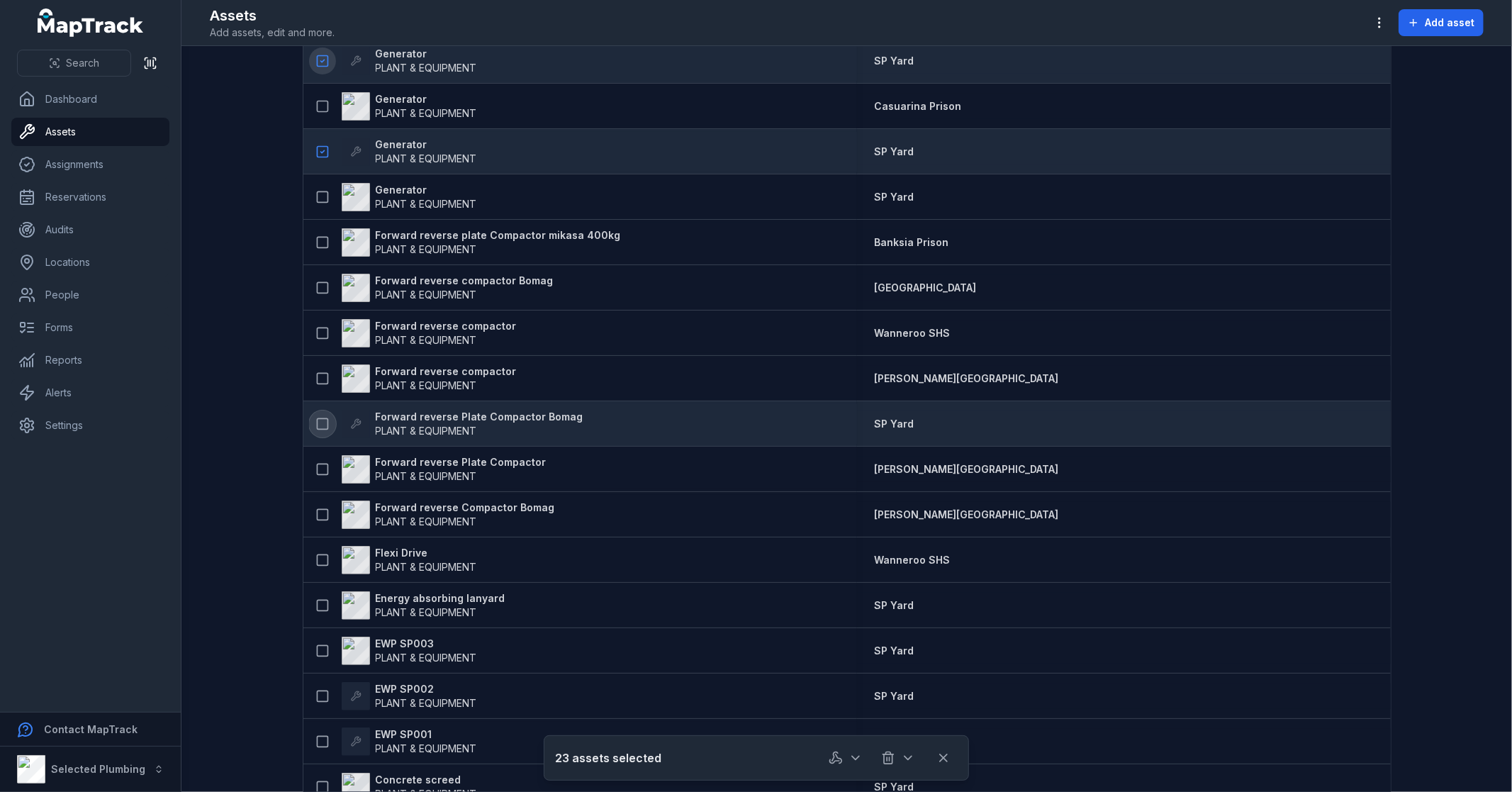
click at [316, 420] on icon at bounding box center [322, 424] width 14 height 14
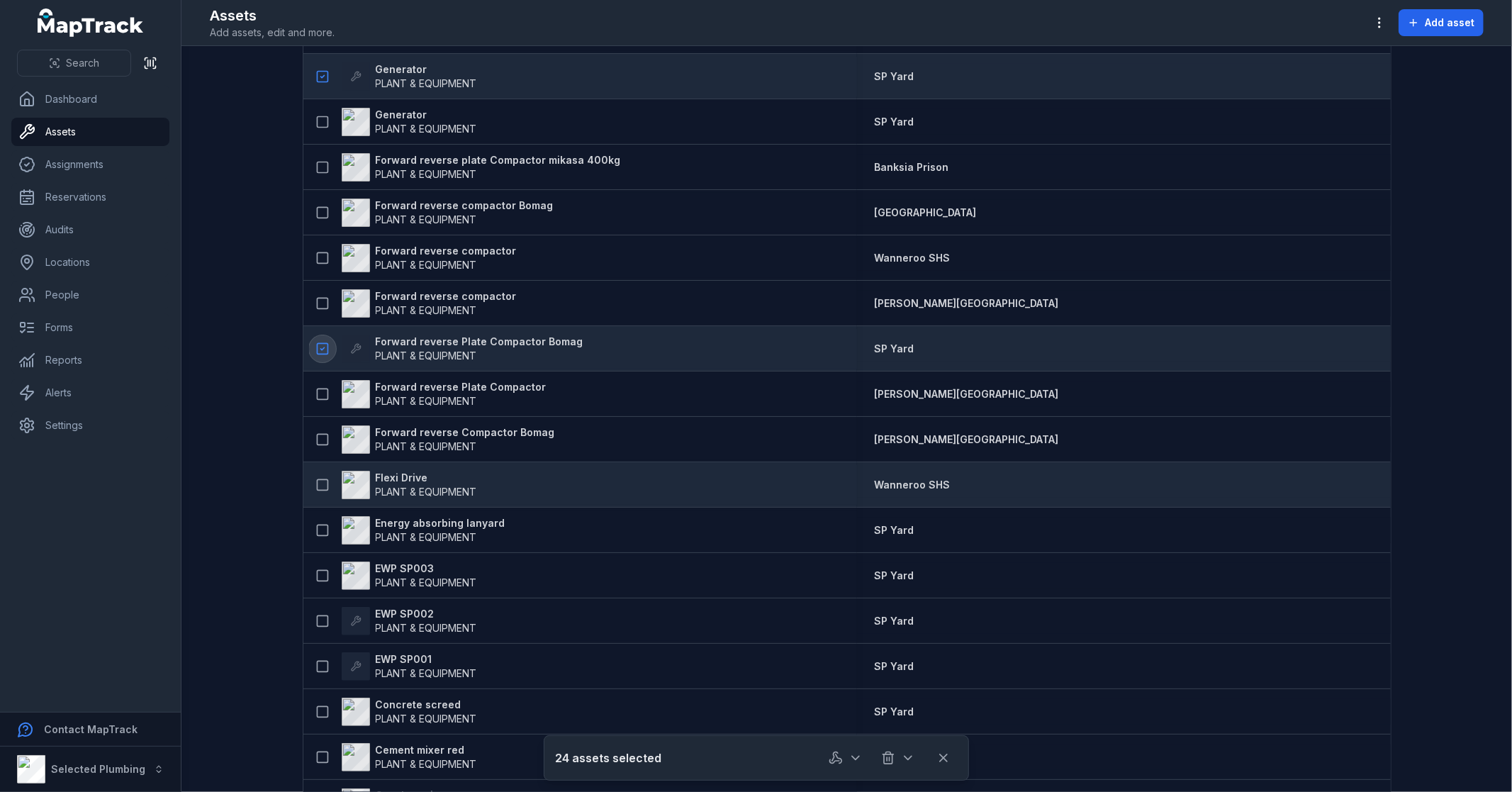
scroll to position [4254, 0]
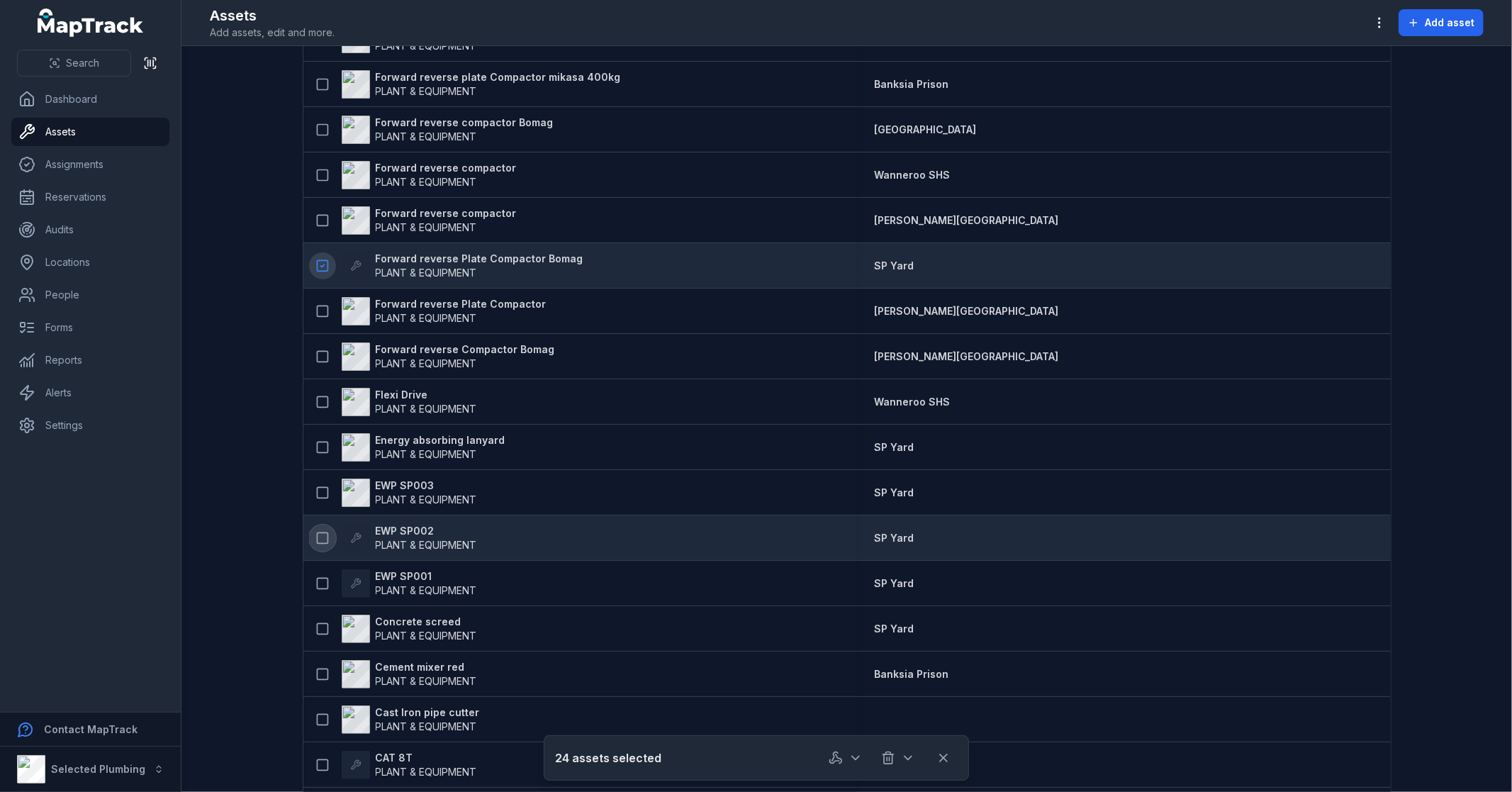
click at [321, 536] on rect at bounding box center [322, 538] width 11 height 11
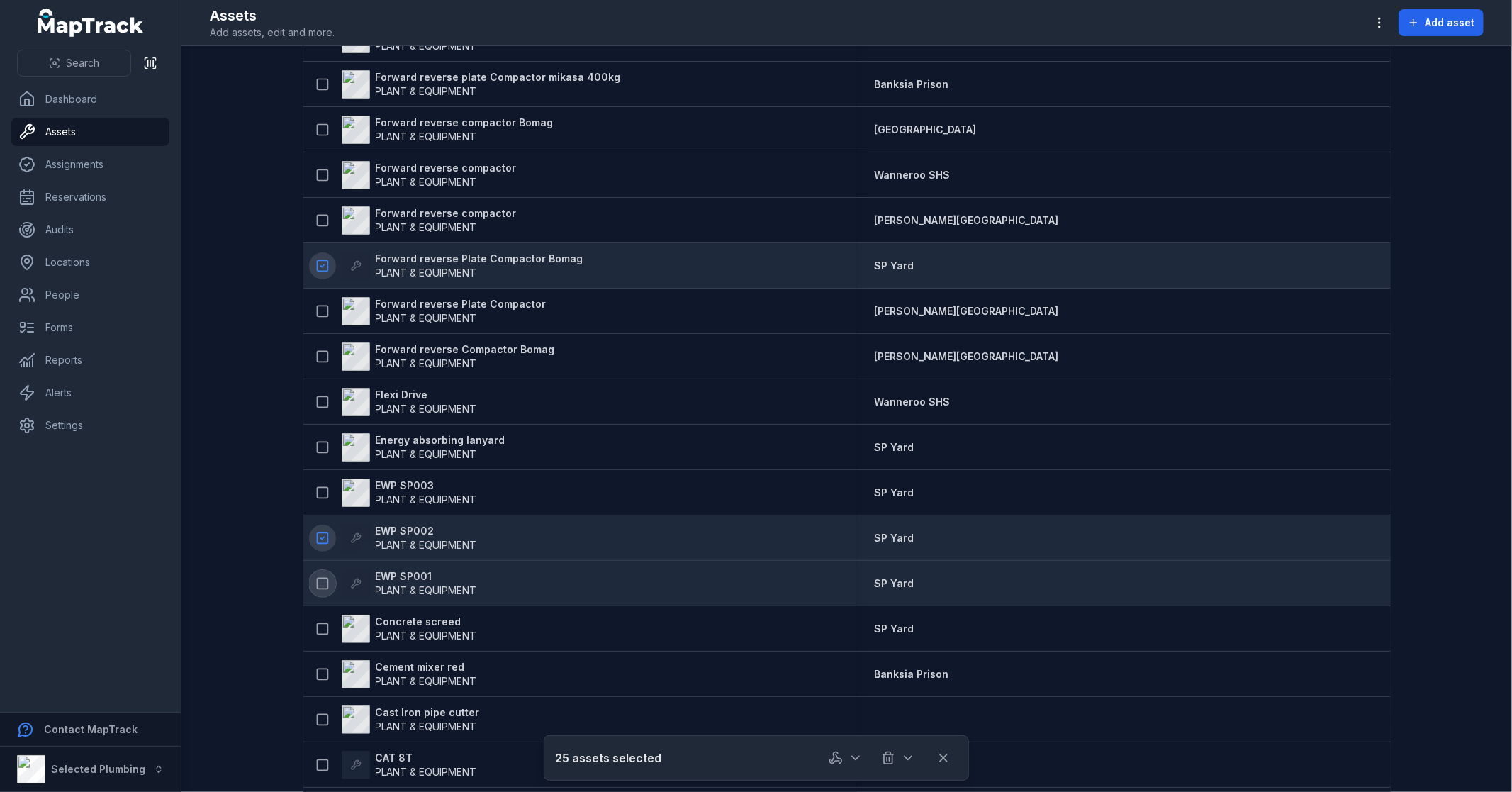
click at [317, 585] on icon at bounding box center [322, 583] width 14 height 14
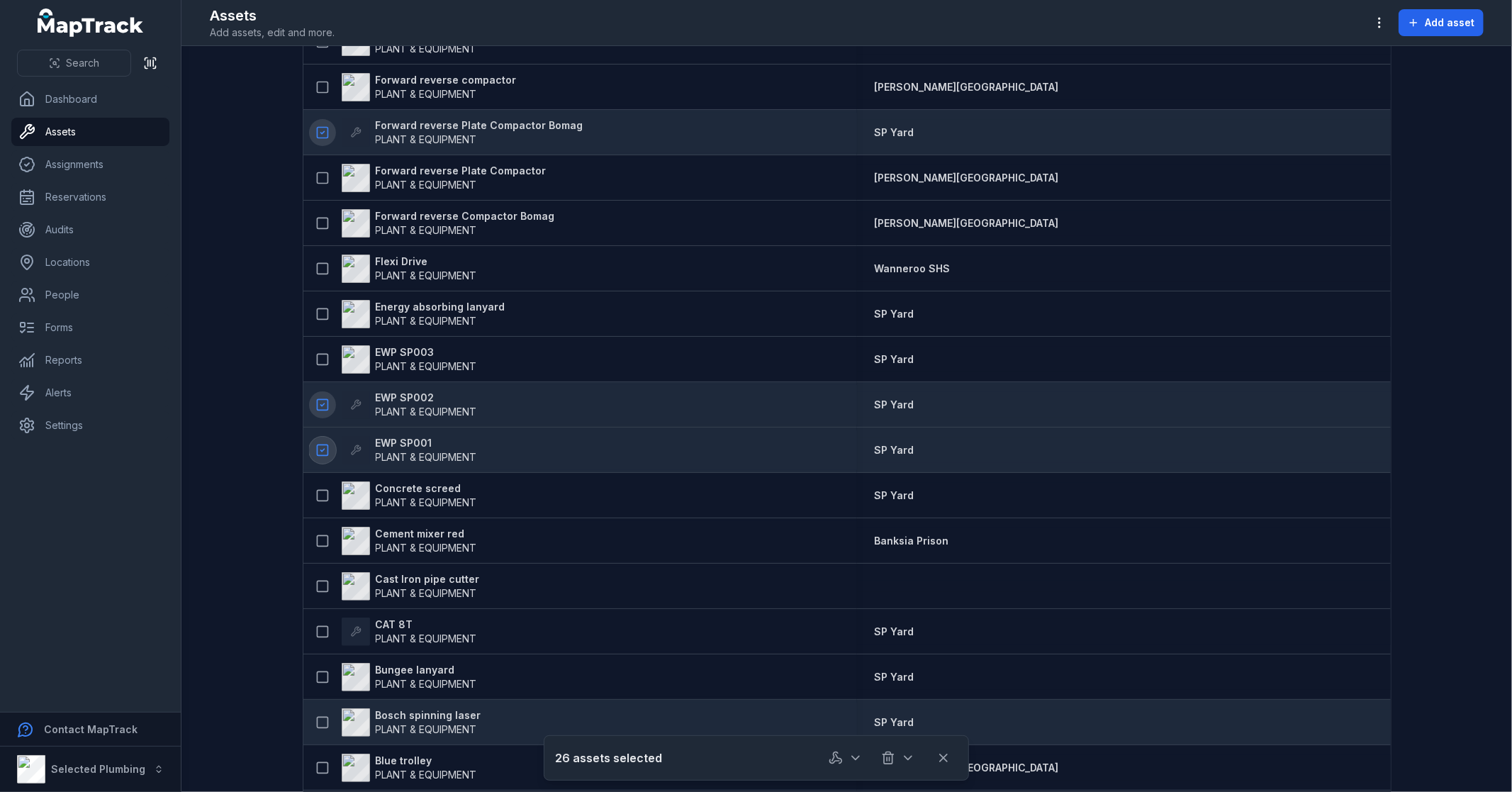
scroll to position [4647, 0]
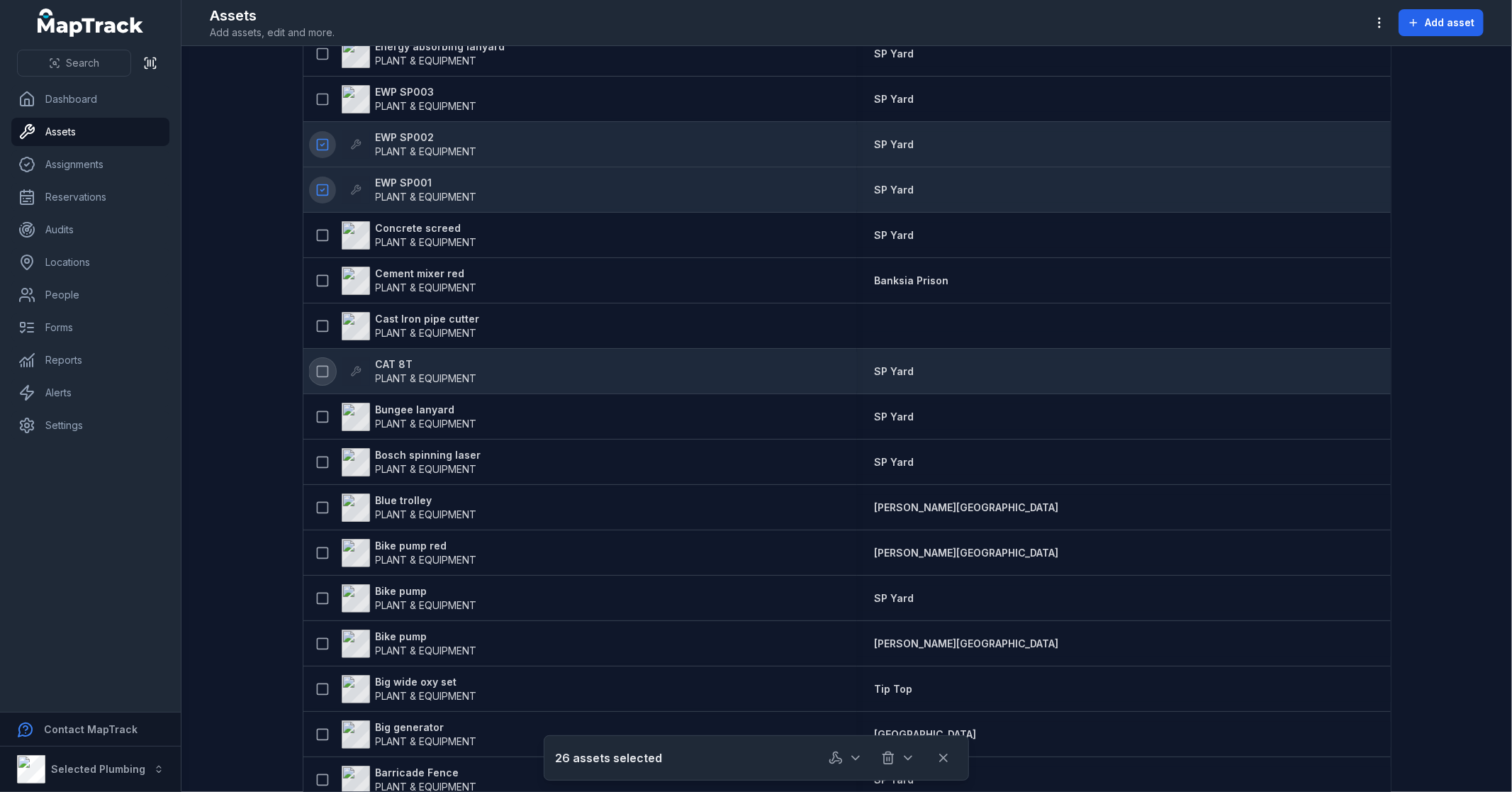
click at [317, 370] on icon at bounding box center [322, 371] width 14 height 14
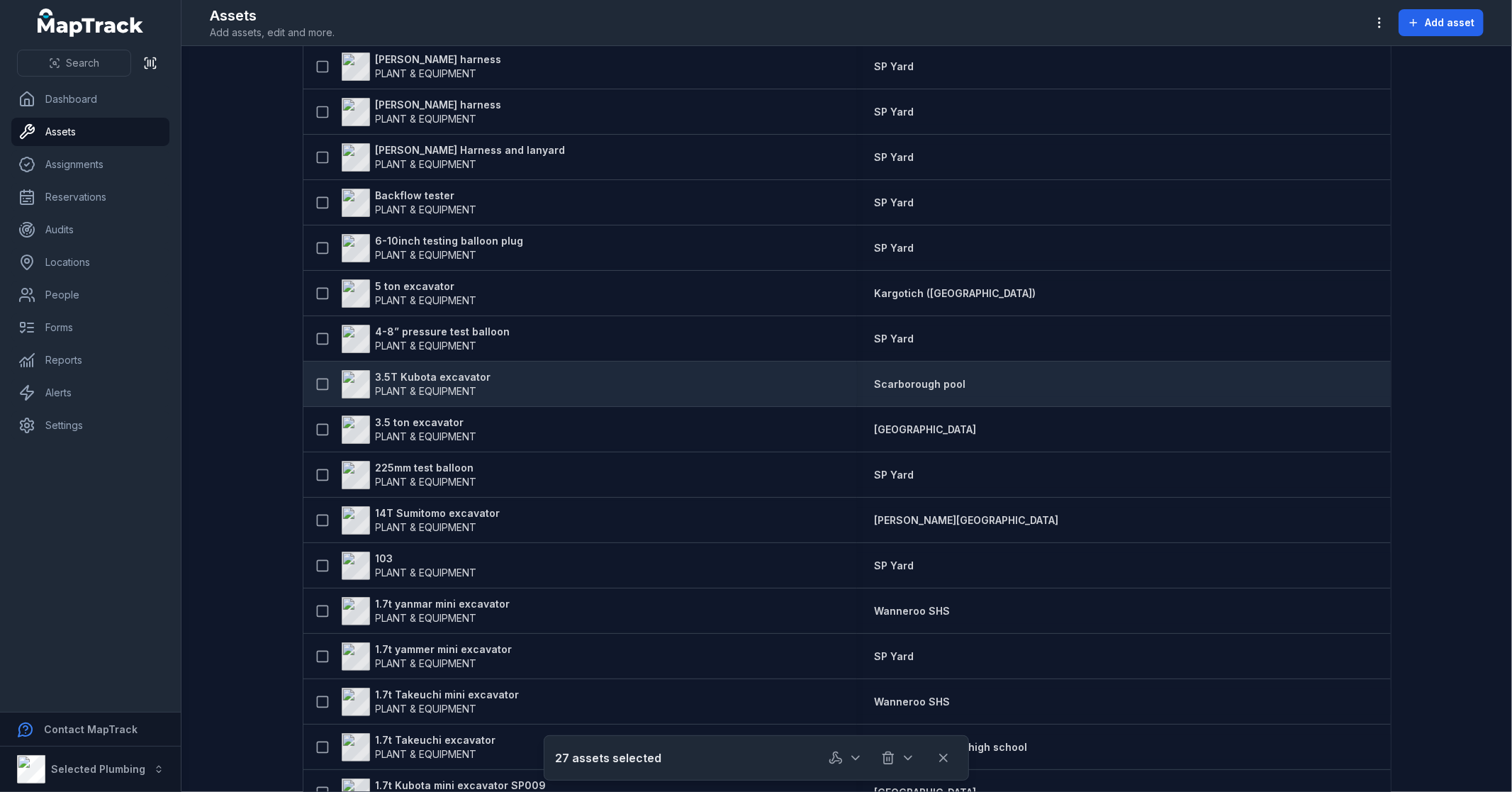
scroll to position [5491, 0]
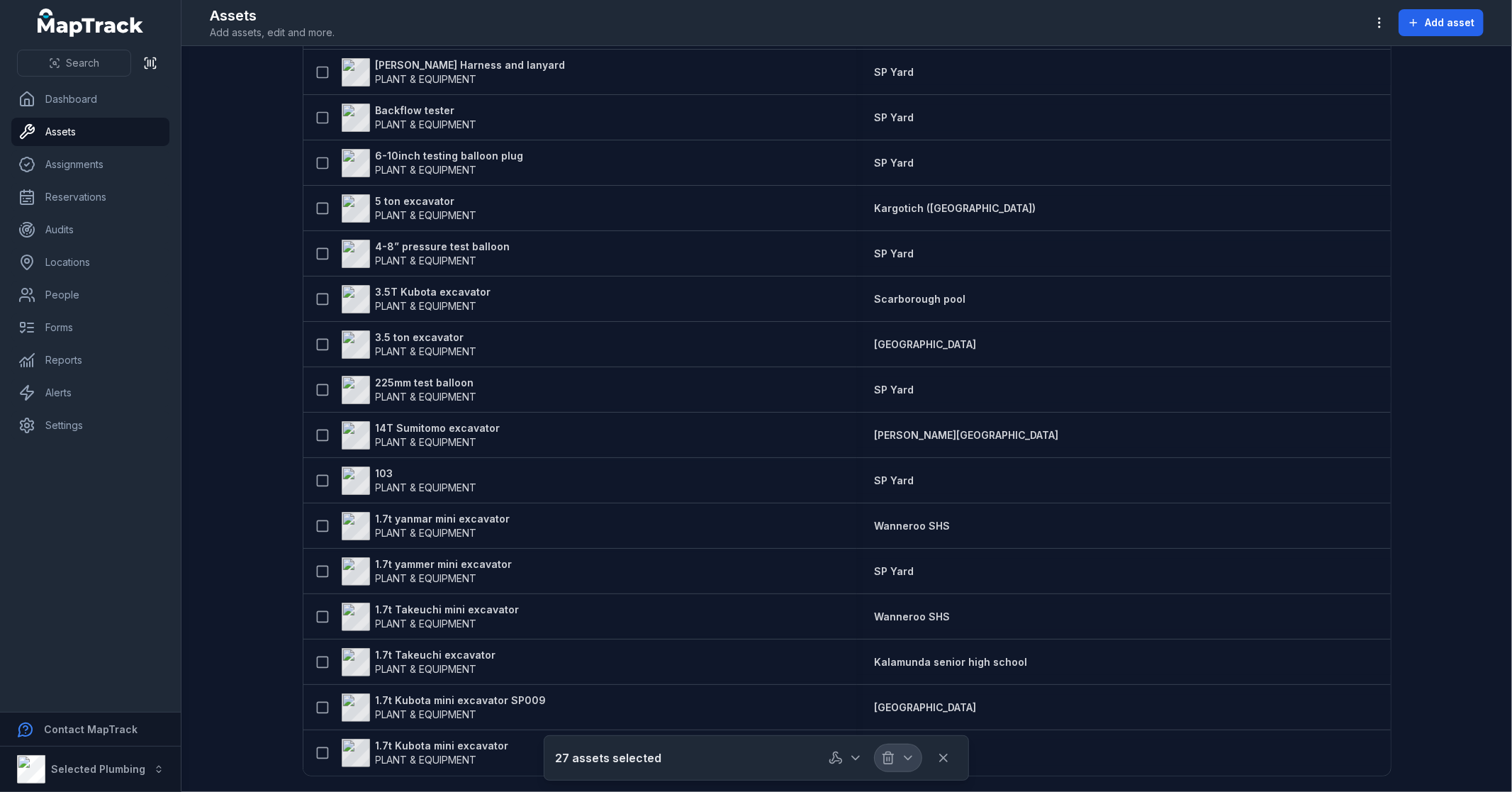
click at [902, 753] on icon "button" at bounding box center [907, 758] width 14 height 14
click at [888, 720] on div "Archive" at bounding box center [898, 719] width 157 height 26
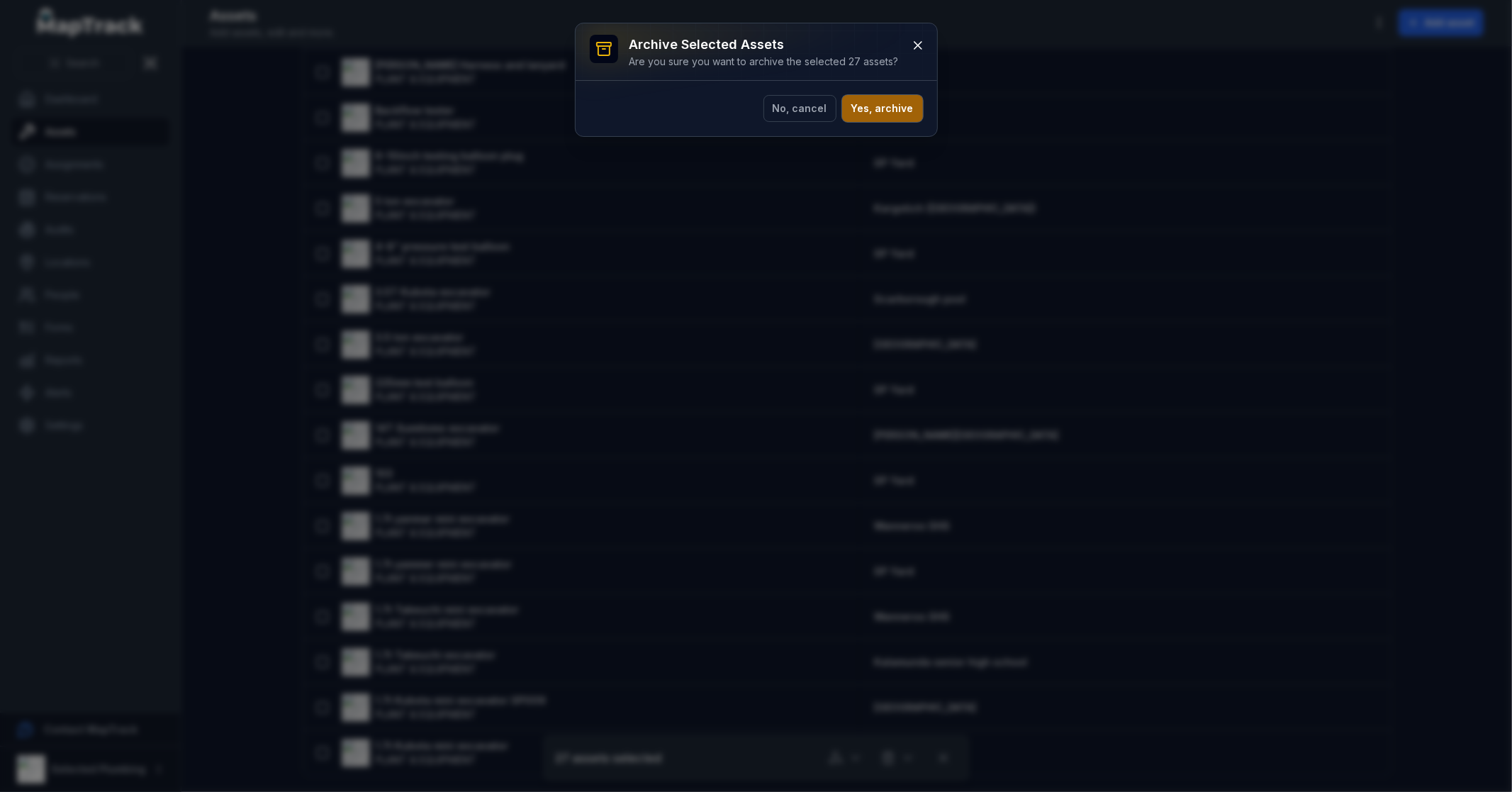
click at [901, 109] on button "Yes, archive" at bounding box center [882, 108] width 81 height 27
